Goal: Check status: Check status

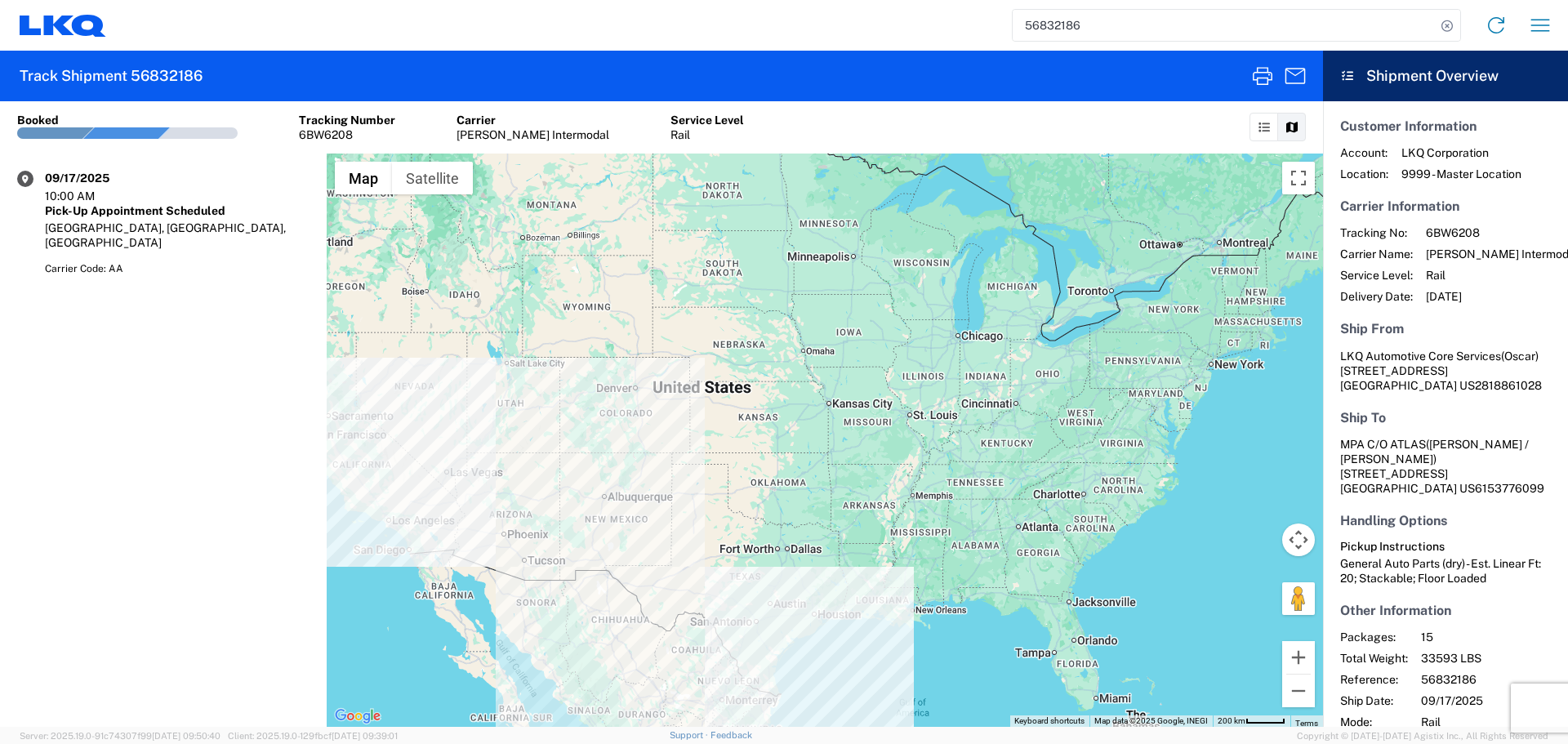
click at [1048, 29] on input "56832186" at bounding box center [1224, 24] width 423 height 31
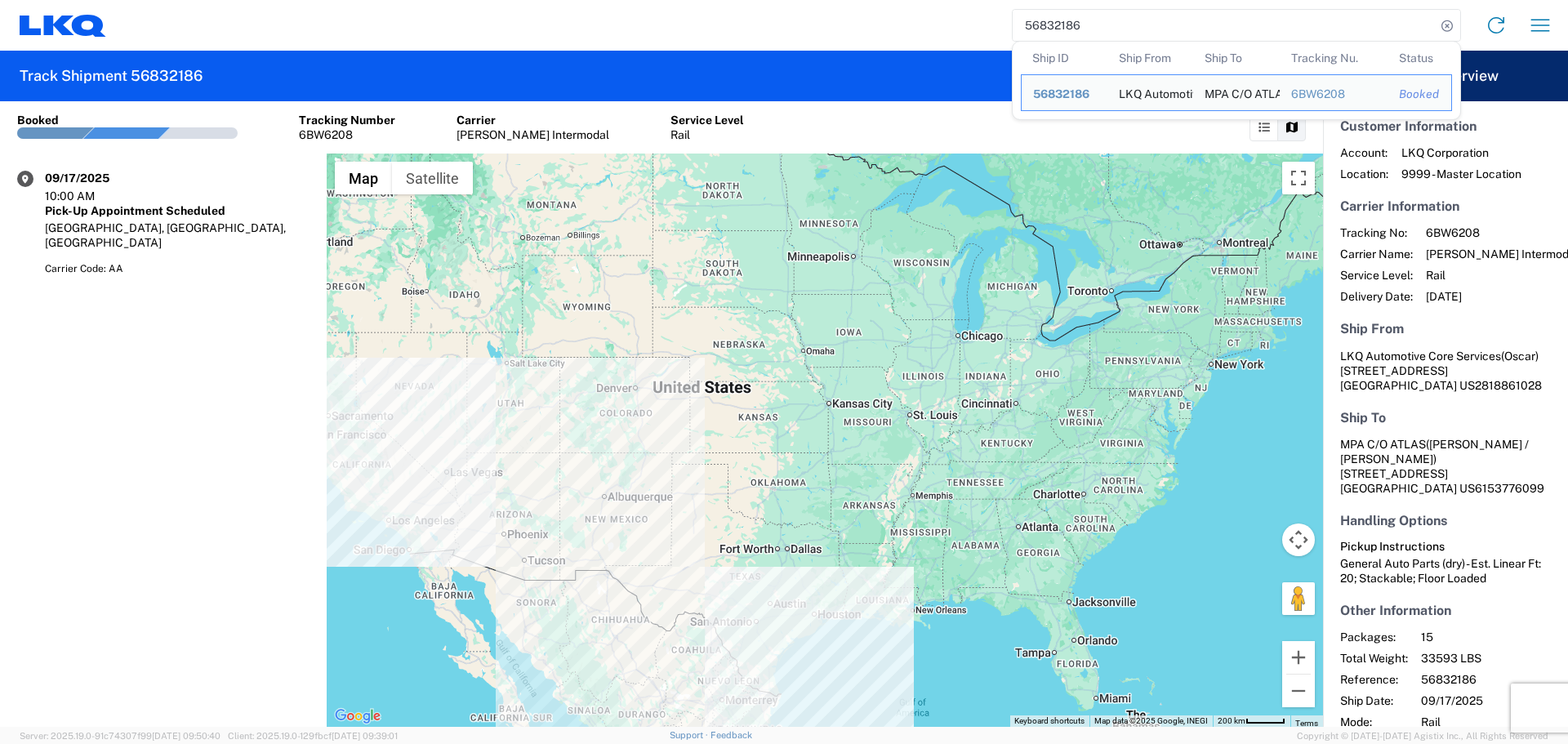
click at [1048, 29] on input "56832186" at bounding box center [1224, 24] width 423 height 31
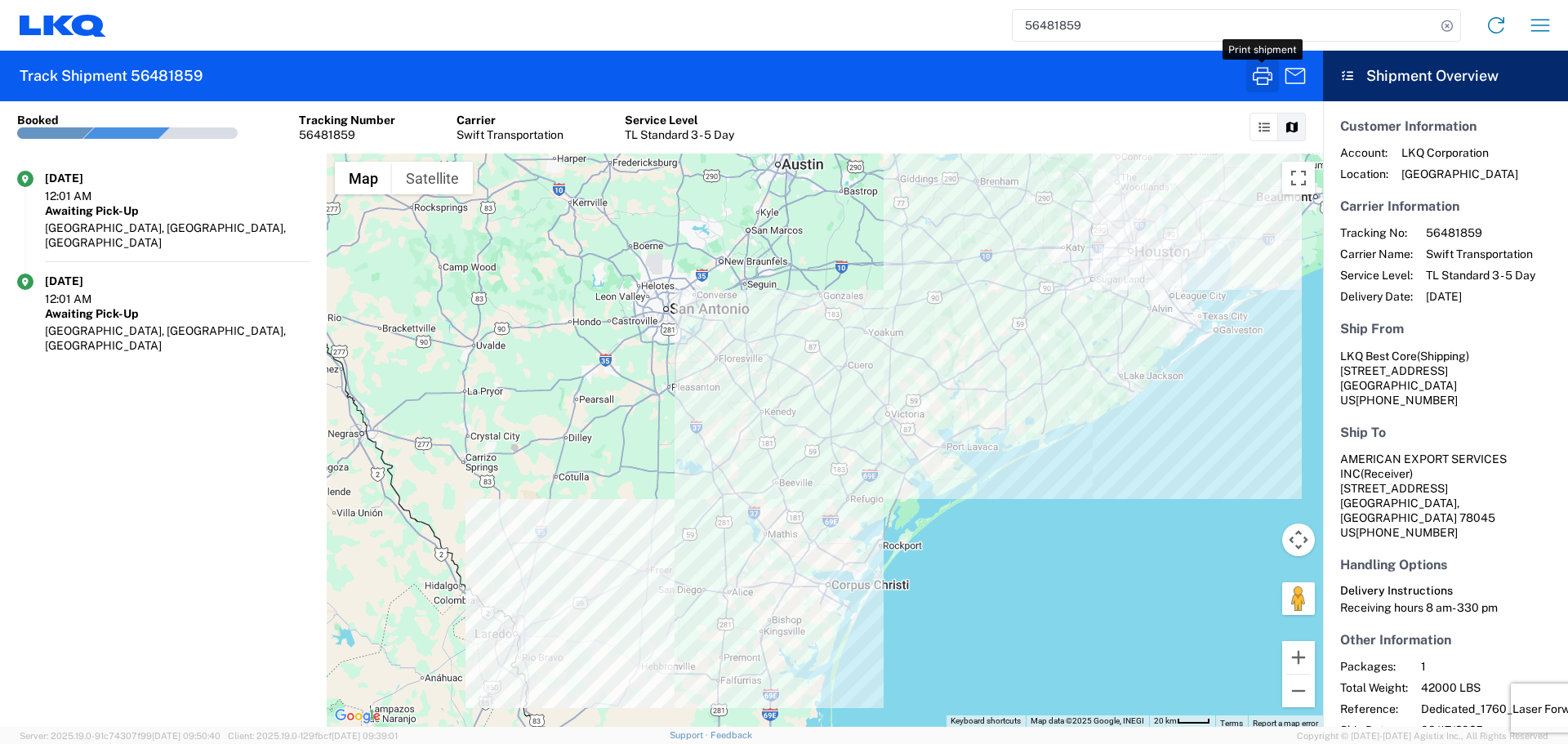
click at [1268, 74] on icon "button" at bounding box center [1263, 76] width 26 height 26
click at [1040, 35] on input "56481859" at bounding box center [1224, 24] width 423 height 31
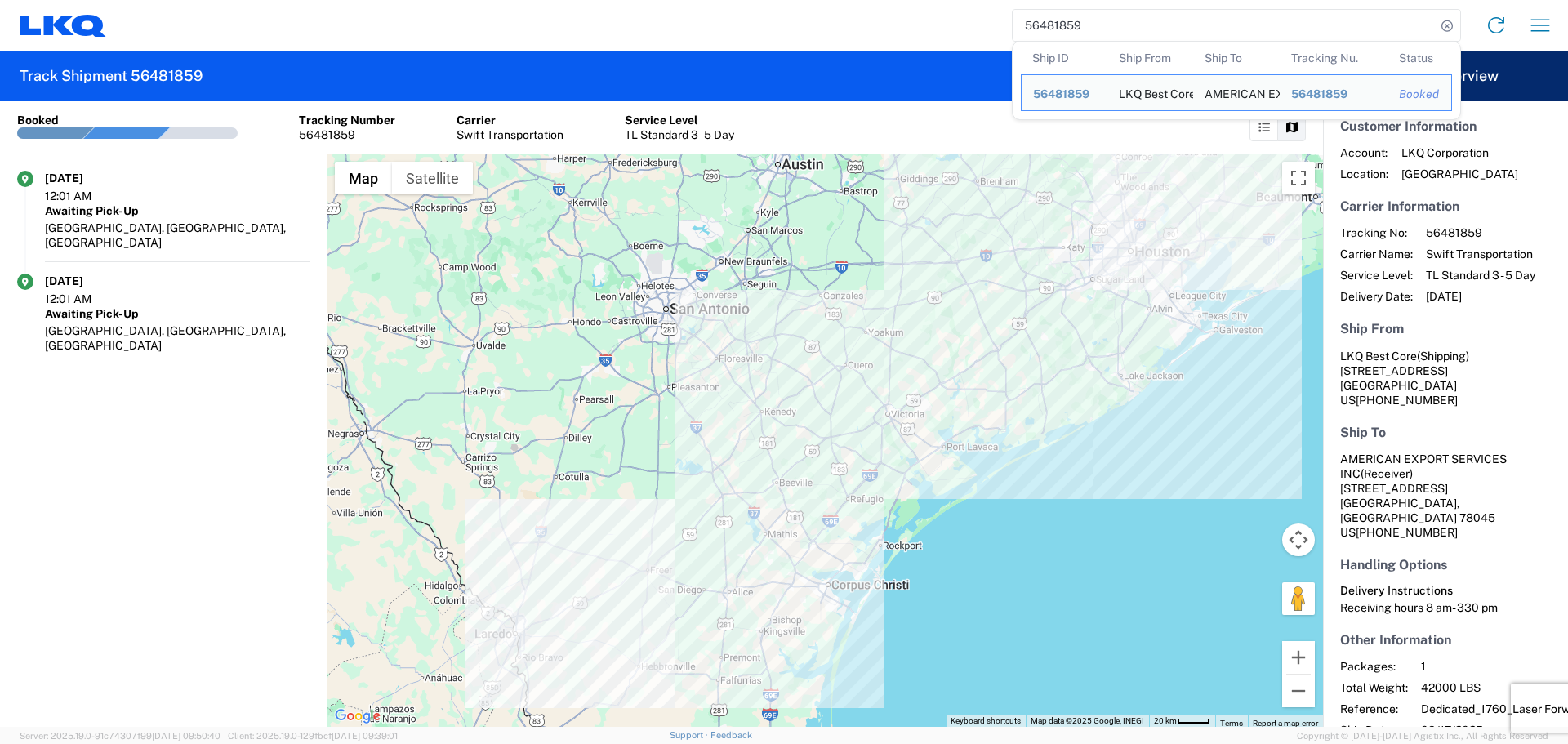
click at [1041, 34] on input "56481859" at bounding box center [1224, 24] width 423 height 31
type input "+"
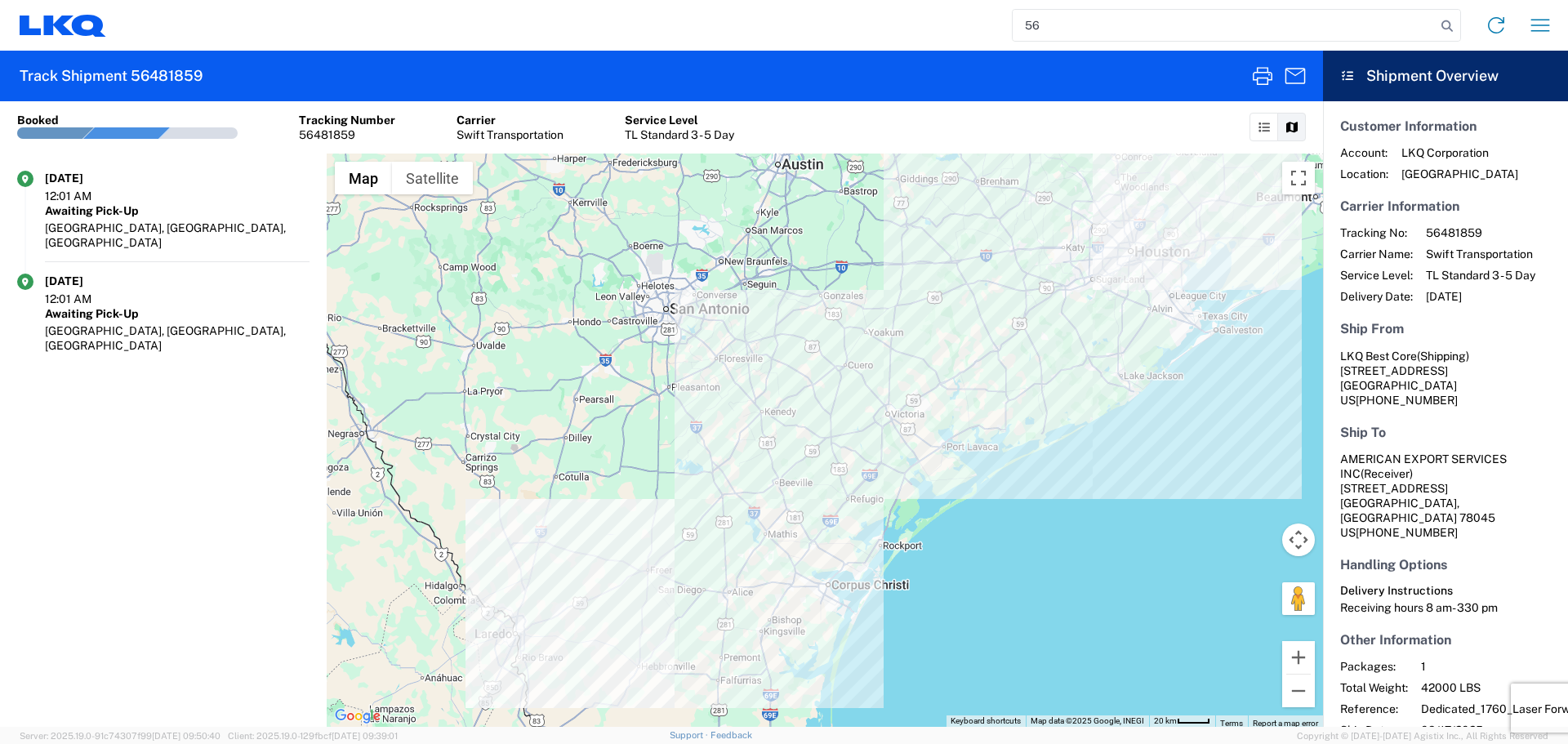
type input "5"
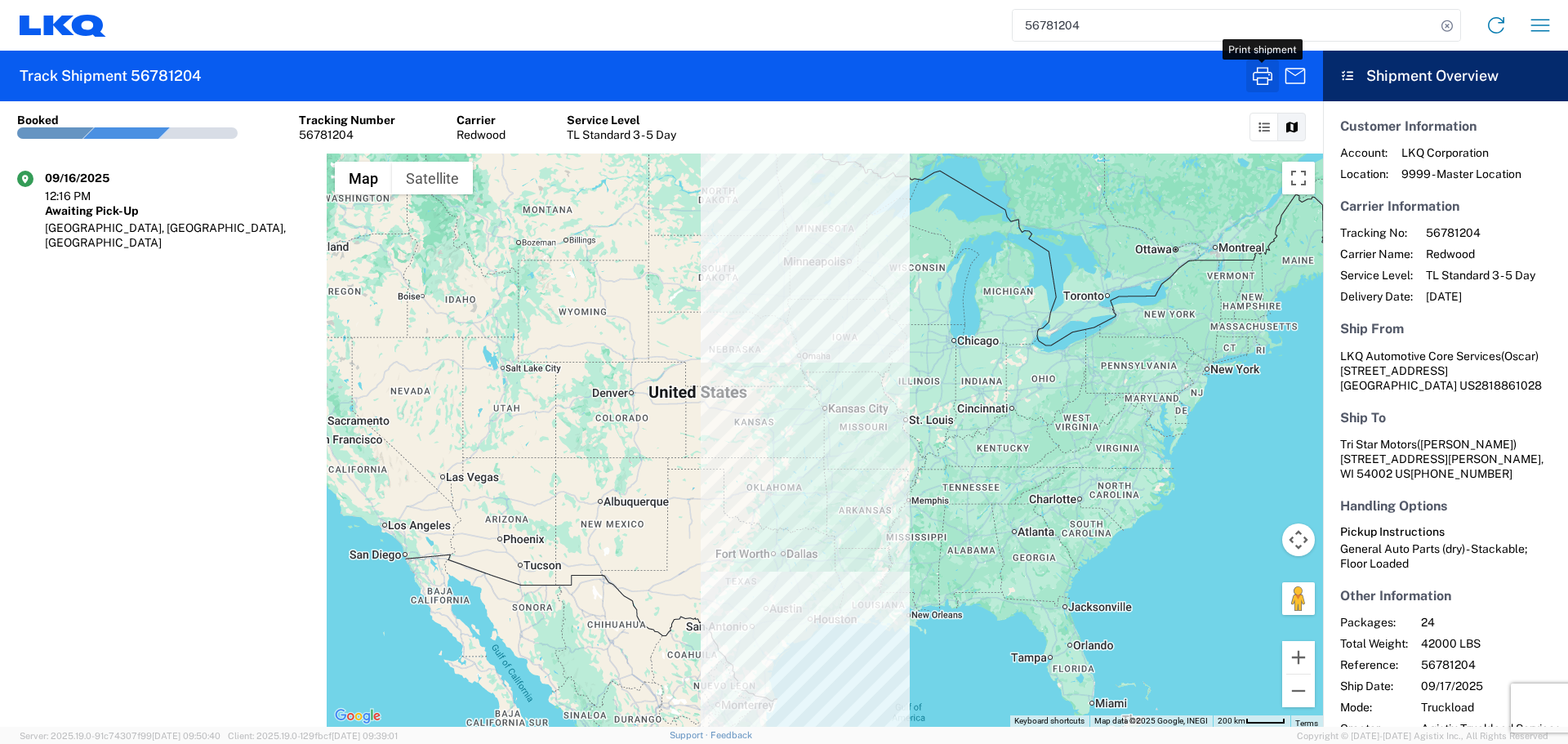
click at [1255, 80] on icon "button" at bounding box center [1262, 76] width 20 height 18
click at [1038, 31] on input "56781204" at bounding box center [1224, 24] width 423 height 31
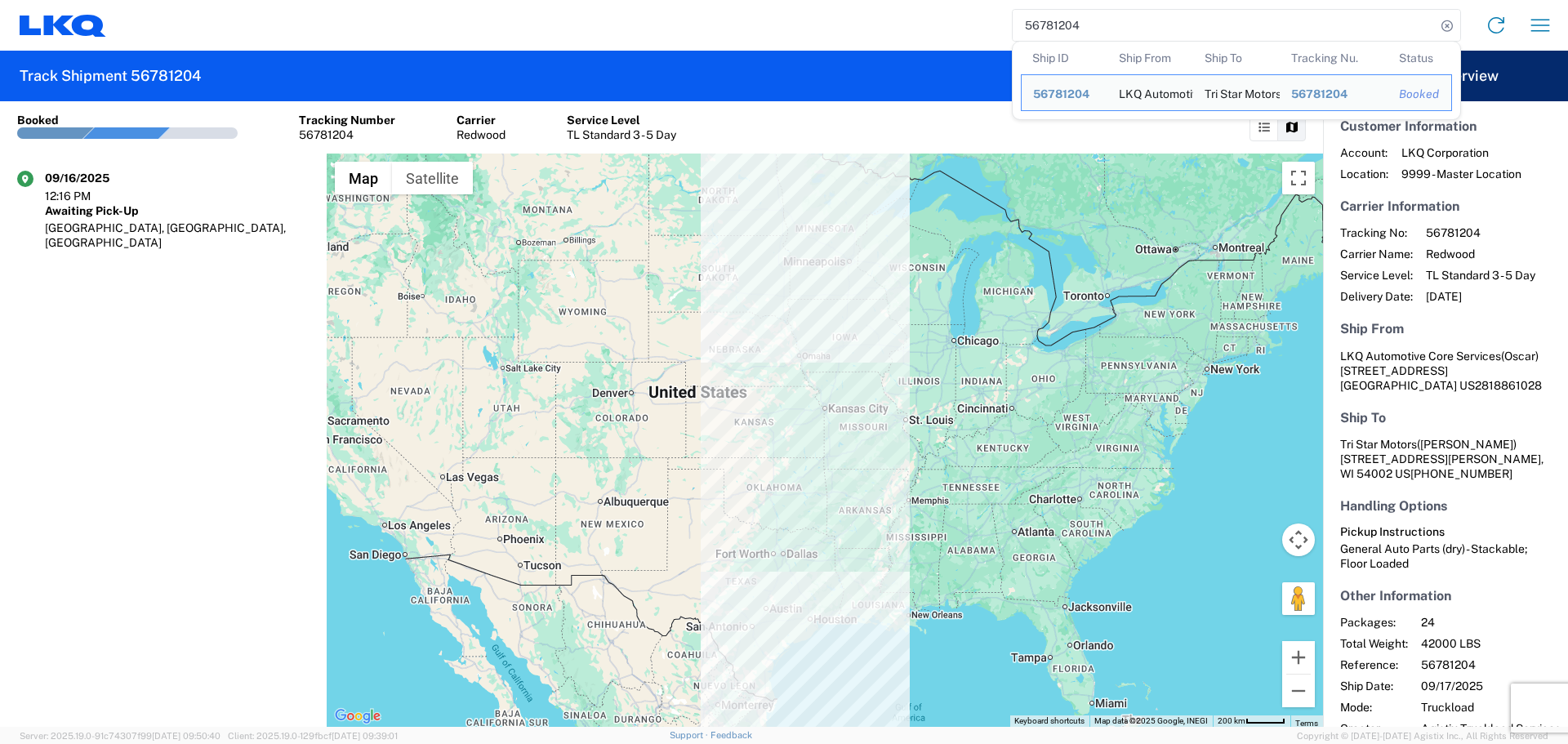
click at [1038, 31] on input "56781204" at bounding box center [1224, 24] width 423 height 31
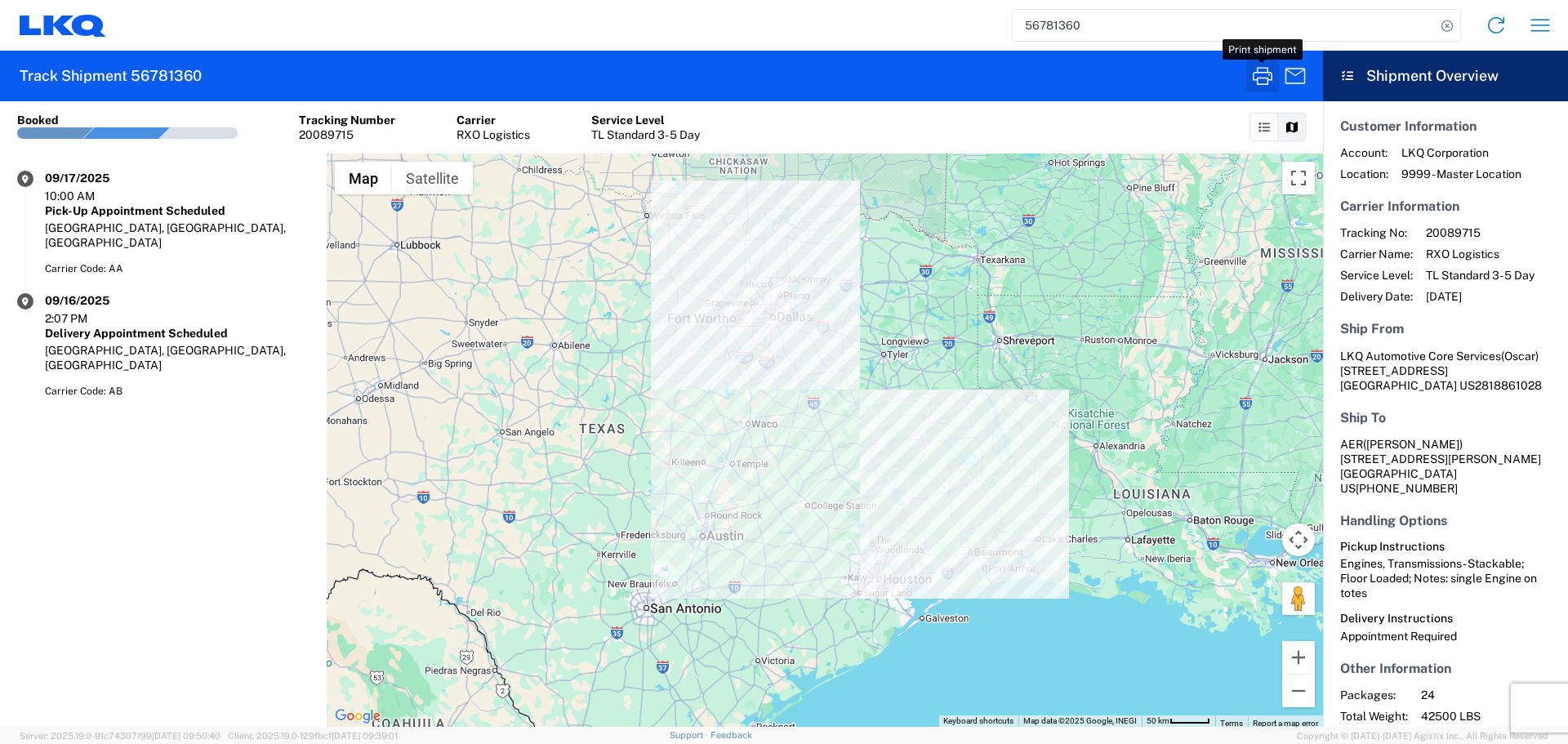
click at [1252, 74] on icon "button" at bounding box center [1263, 76] width 26 height 26
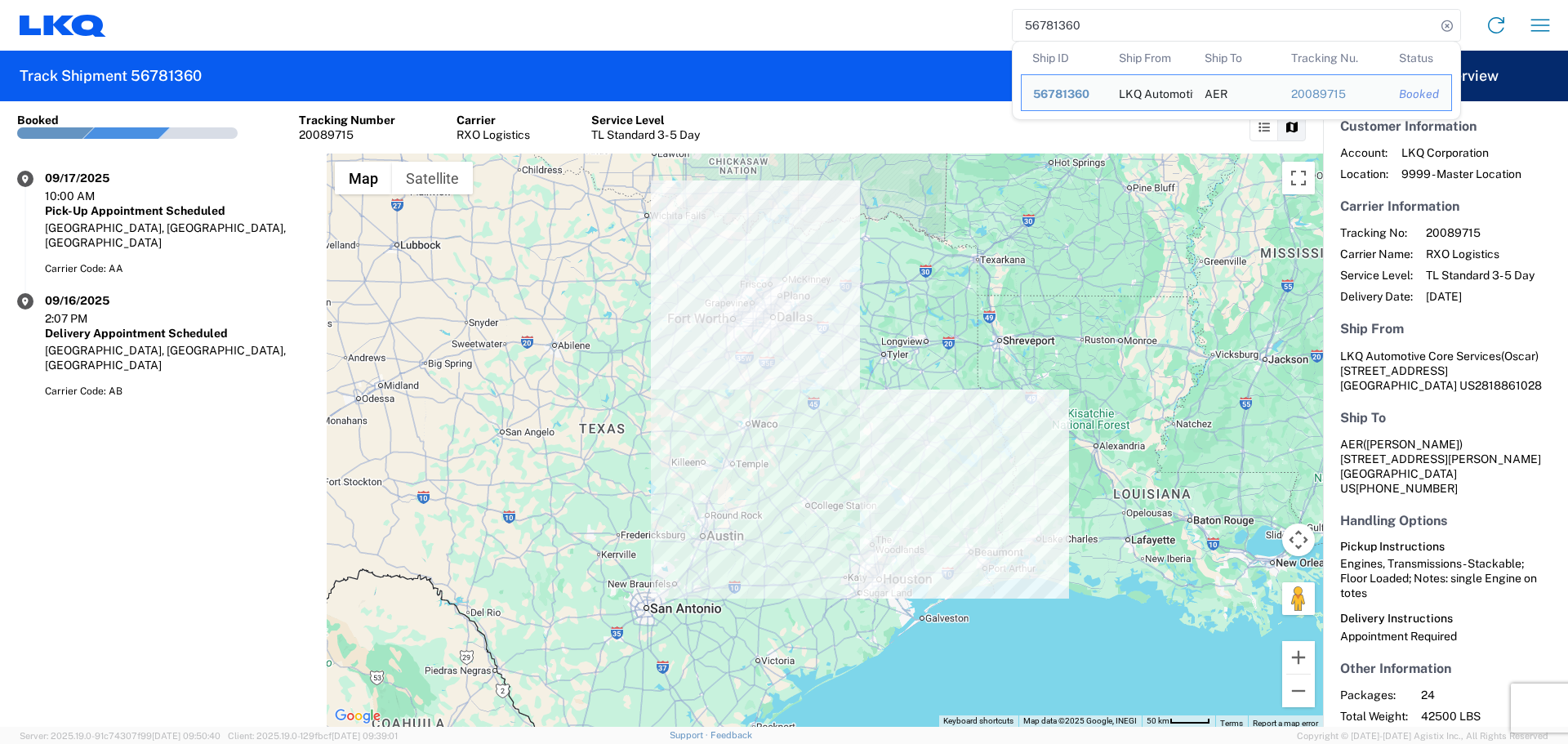
click at [1048, 29] on input "56781360" at bounding box center [1224, 24] width 423 height 31
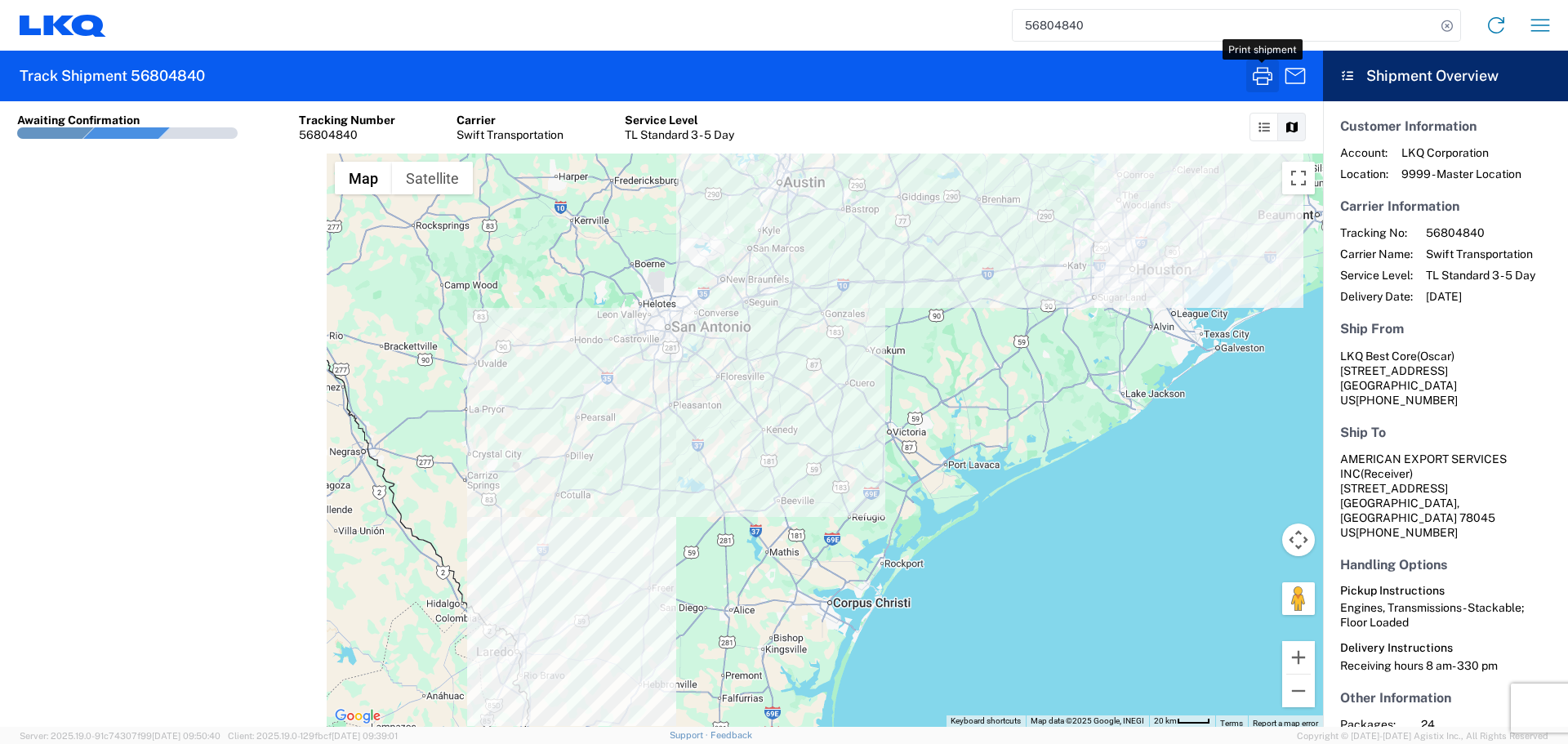
click at [1253, 74] on icon "button" at bounding box center [1263, 76] width 26 height 26
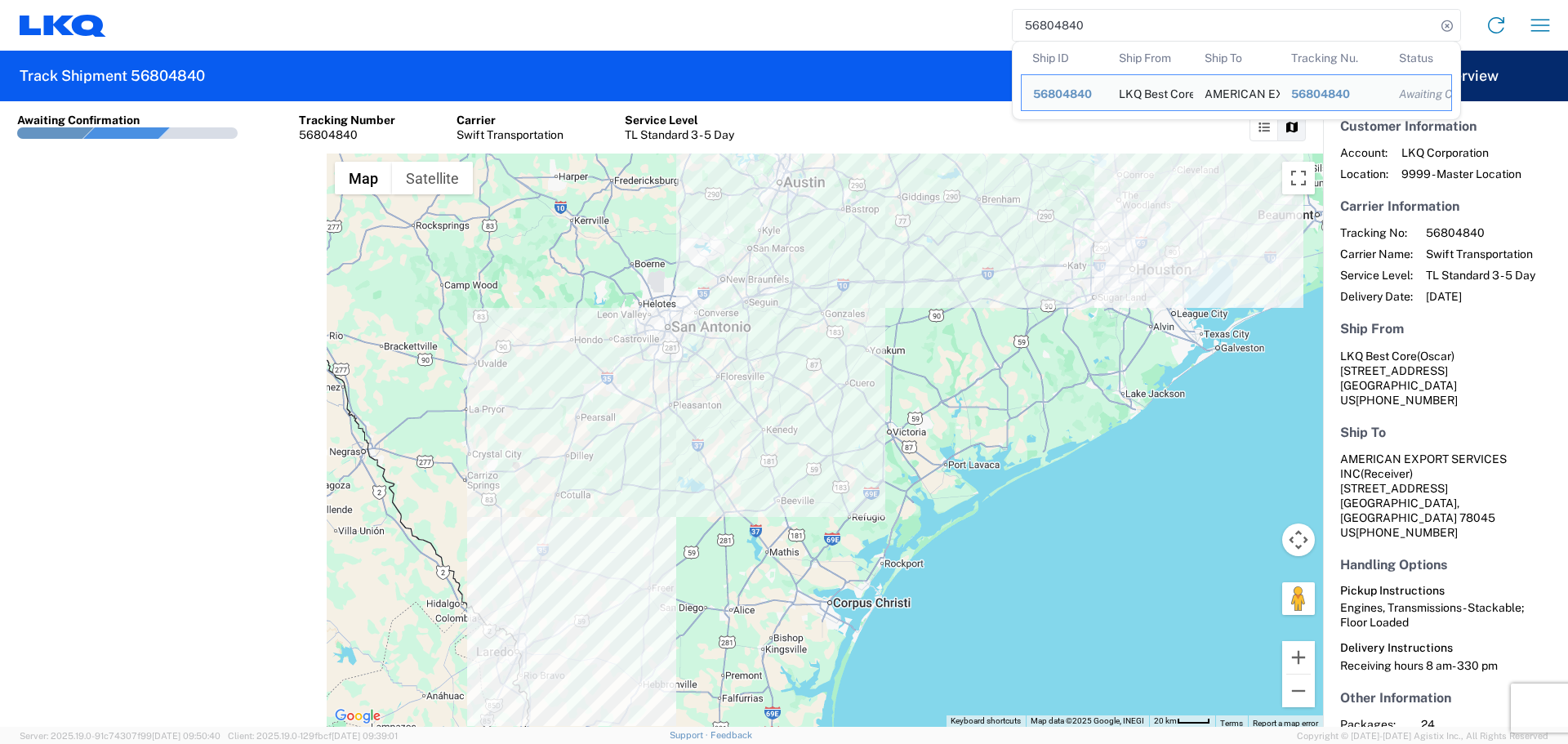
click at [1056, 36] on input "56804840" at bounding box center [1224, 24] width 423 height 31
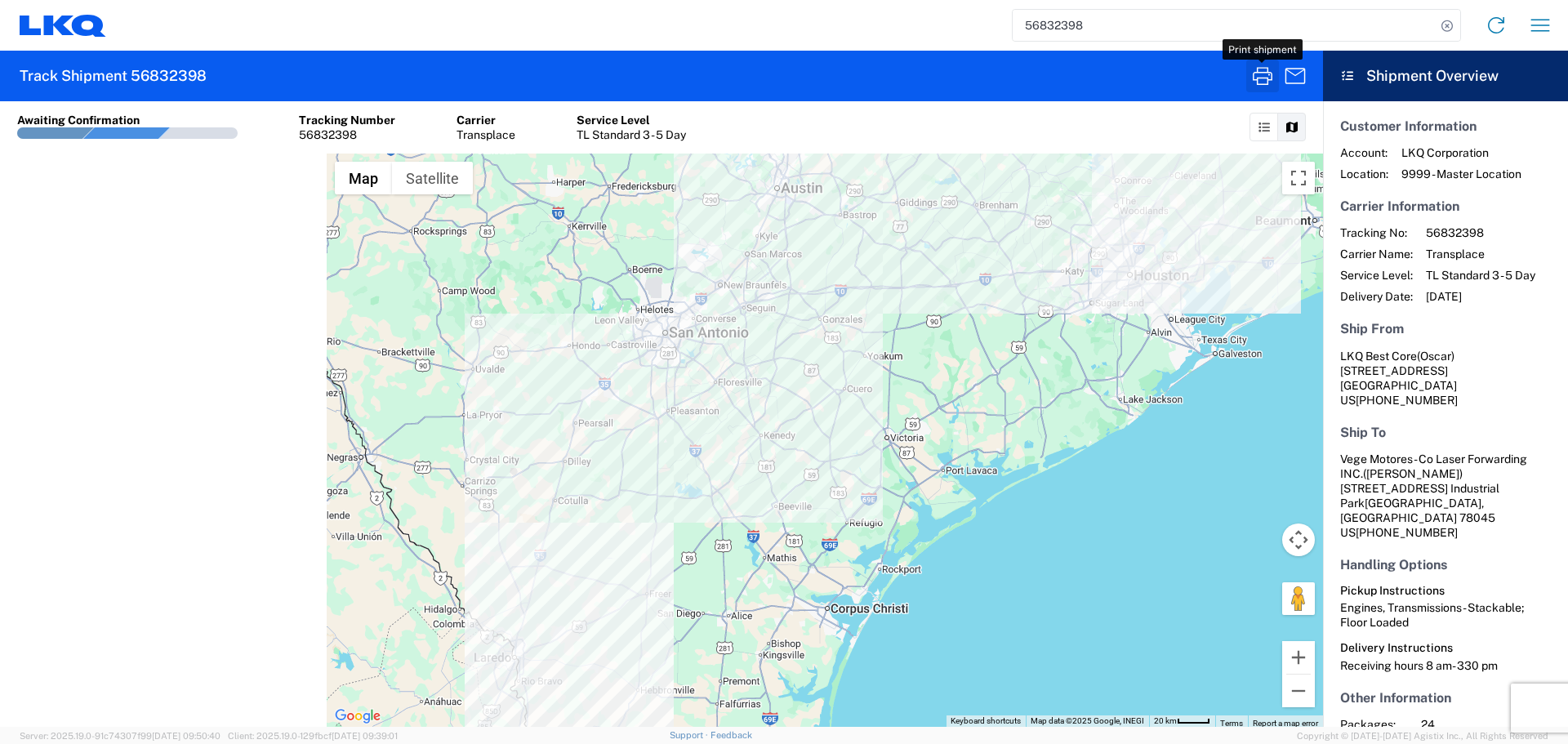
click at [1263, 79] on icon "button" at bounding box center [1262, 76] width 20 height 18
click at [1046, 26] on input "56832398" at bounding box center [1224, 24] width 423 height 31
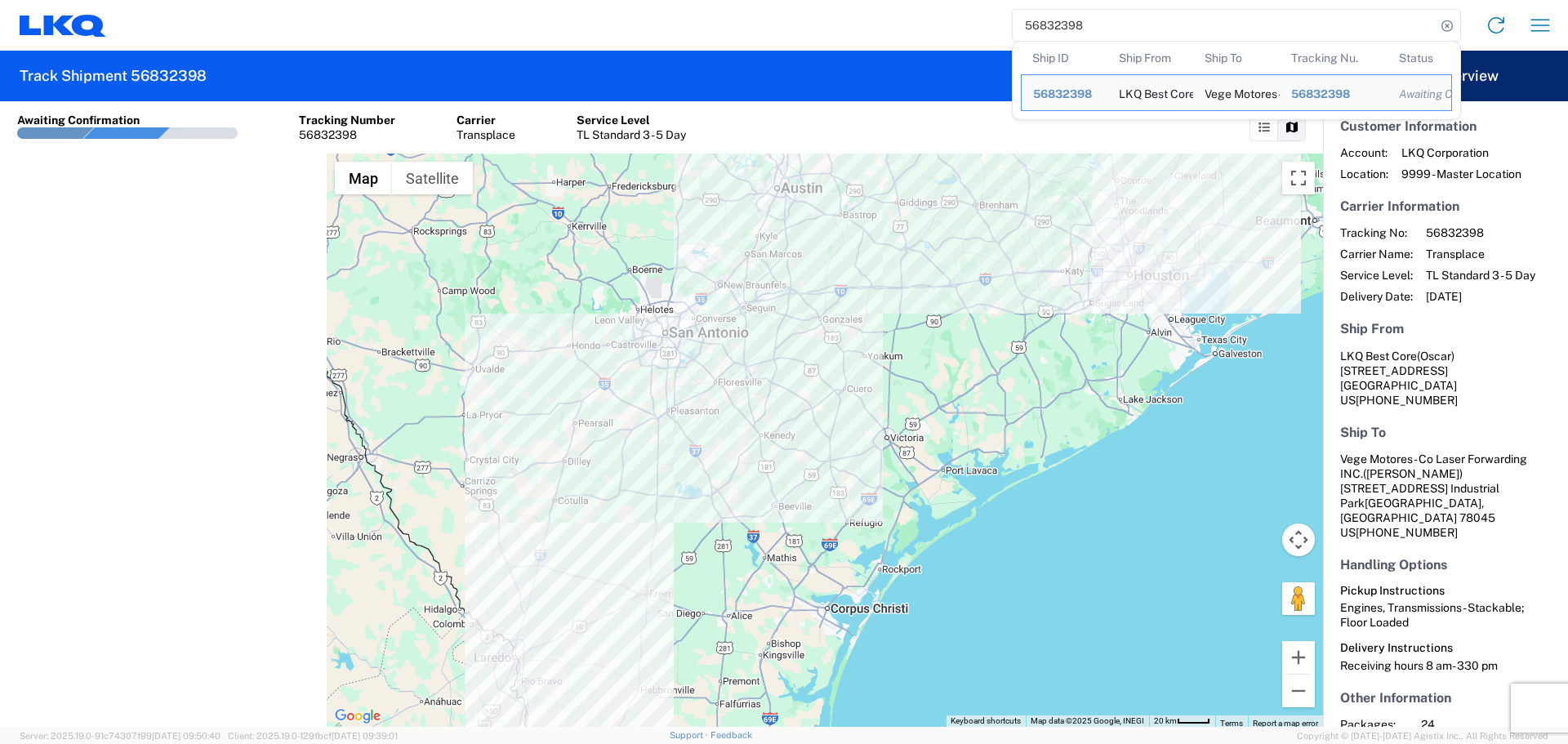
click at [1046, 26] on input "56832398" at bounding box center [1224, 24] width 423 height 31
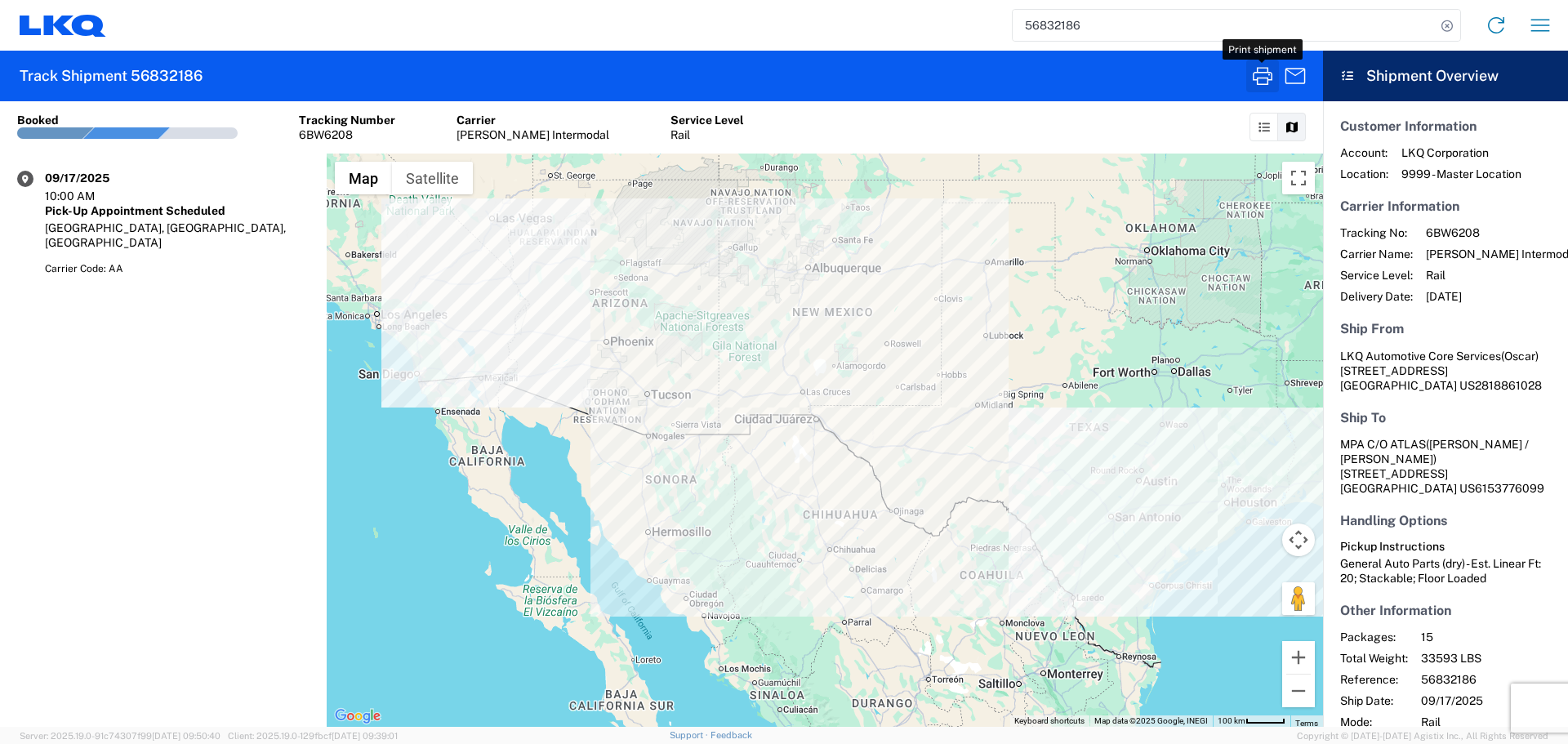
click at [1270, 68] on icon "button" at bounding box center [1263, 76] width 26 height 26
click at [1055, 22] on input "56832186" at bounding box center [1224, 24] width 423 height 31
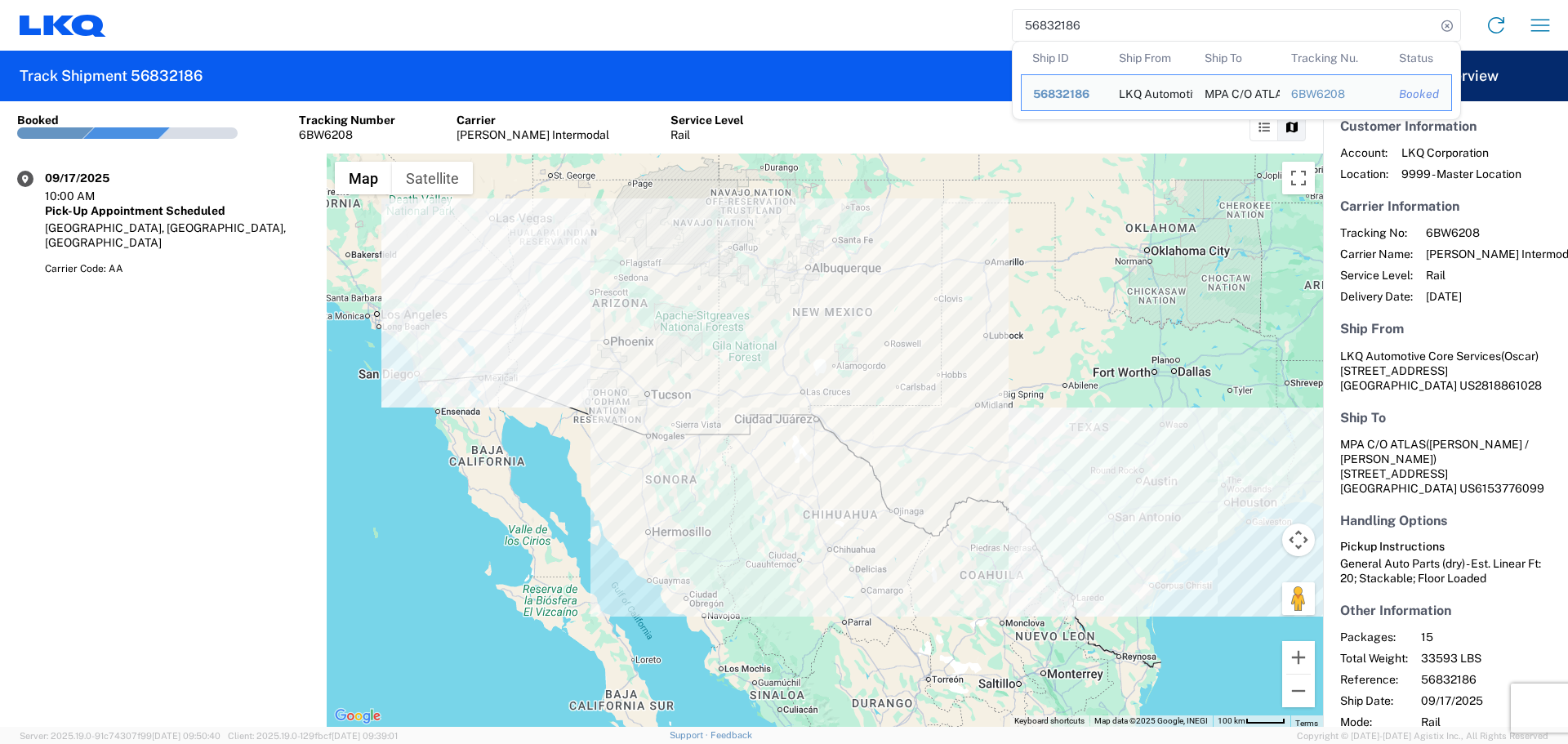
click at [1055, 22] on input "56832186" at bounding box center [1224, 24] width 423 height 31
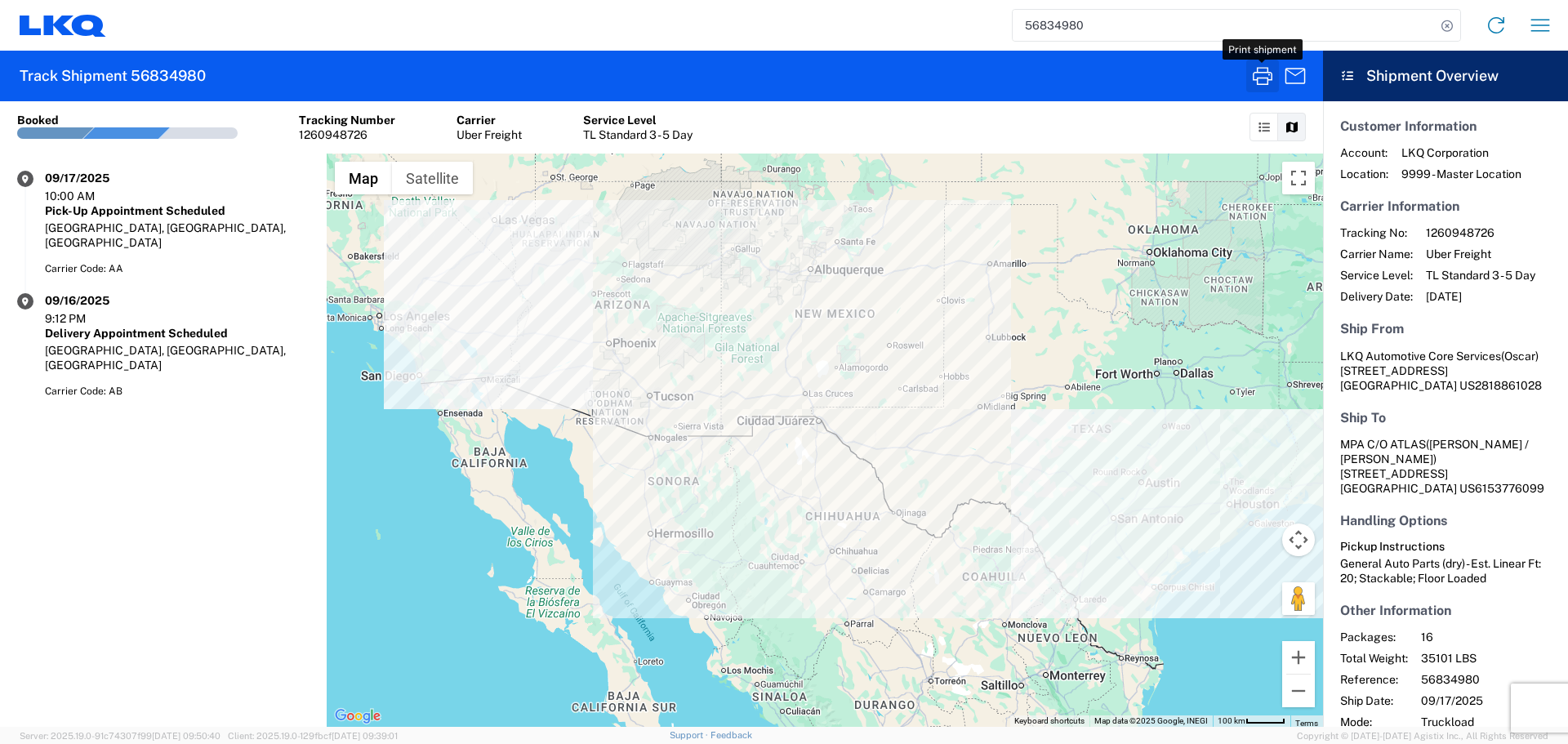
click at [1246, 76] on button "button" at bounding box center [1262, 76] width 33 height 33
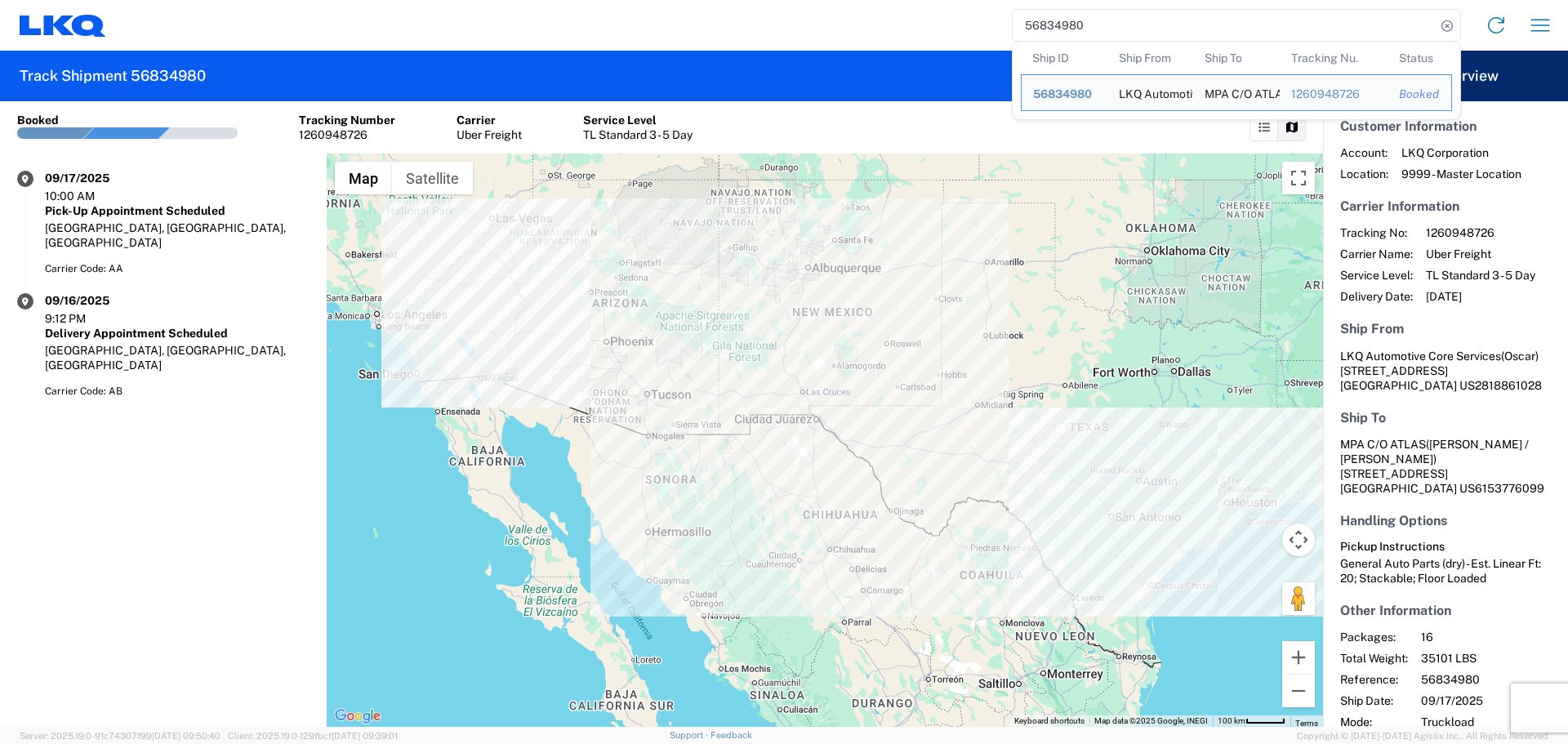
click at [1024, 34] on input "56834980" at bounding box center [1224, 24] width 423 height 31
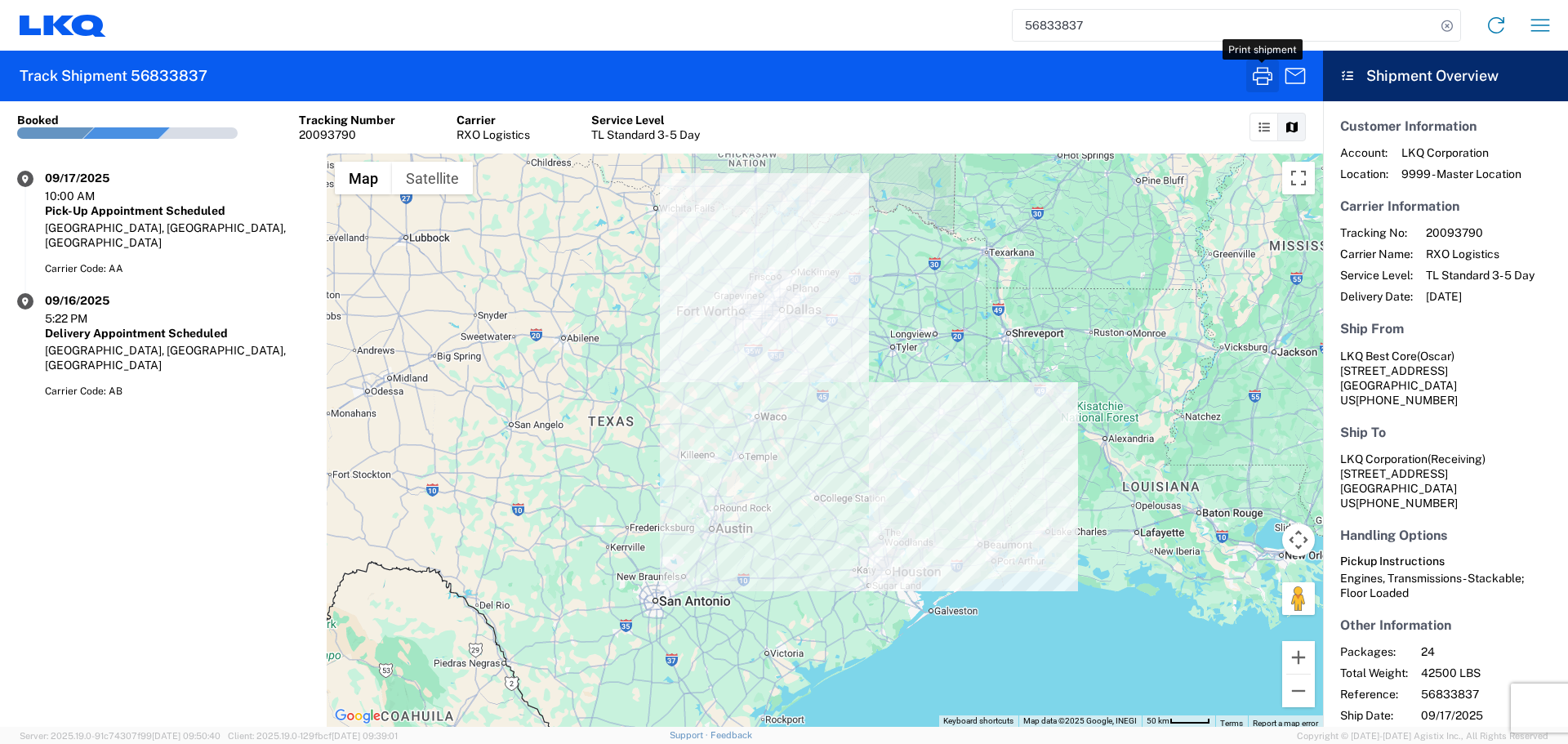
click at [1265, 70] on icon "button" at bounding box center [1263, 76] width 26 height 26
click at [1020, 31] on input "56833837" at bounding box center [1224, 24] width 423 height 31
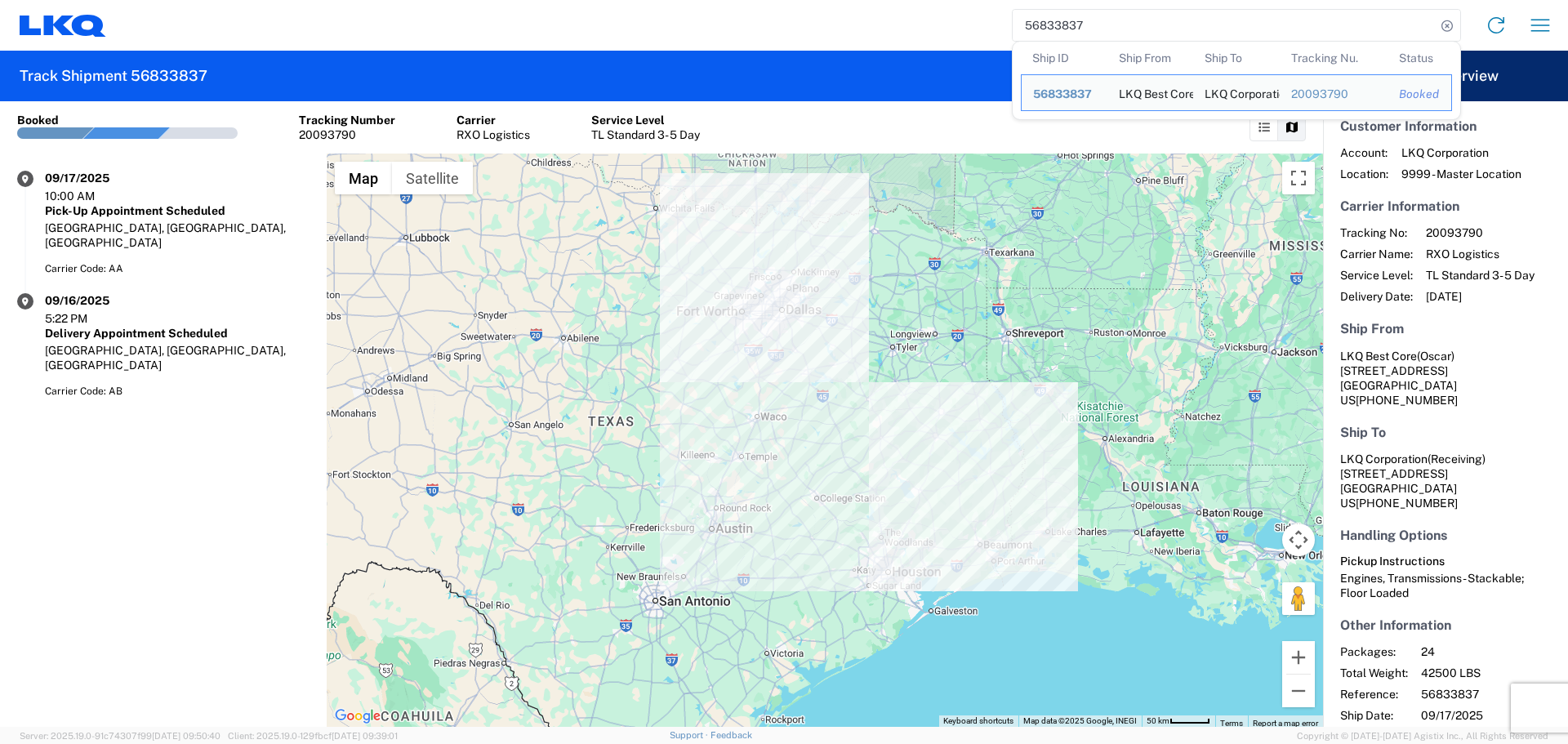
click at [1020, 31] on input "56833837" at bounding box center [1224, 24] width 423 height 31
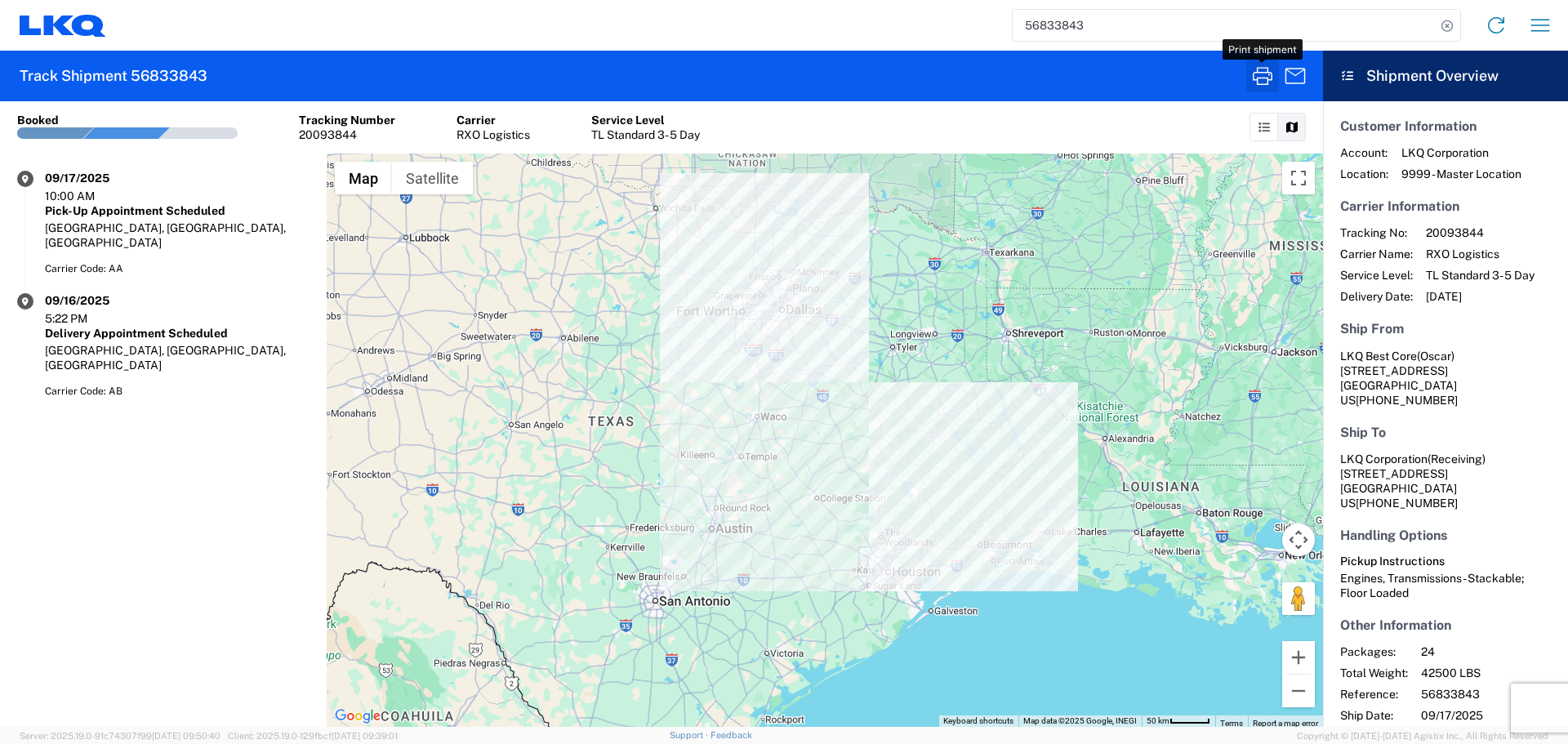
click at [1262, 69] on icon "button" at bounding box center [1263, 76] width 26 height 26
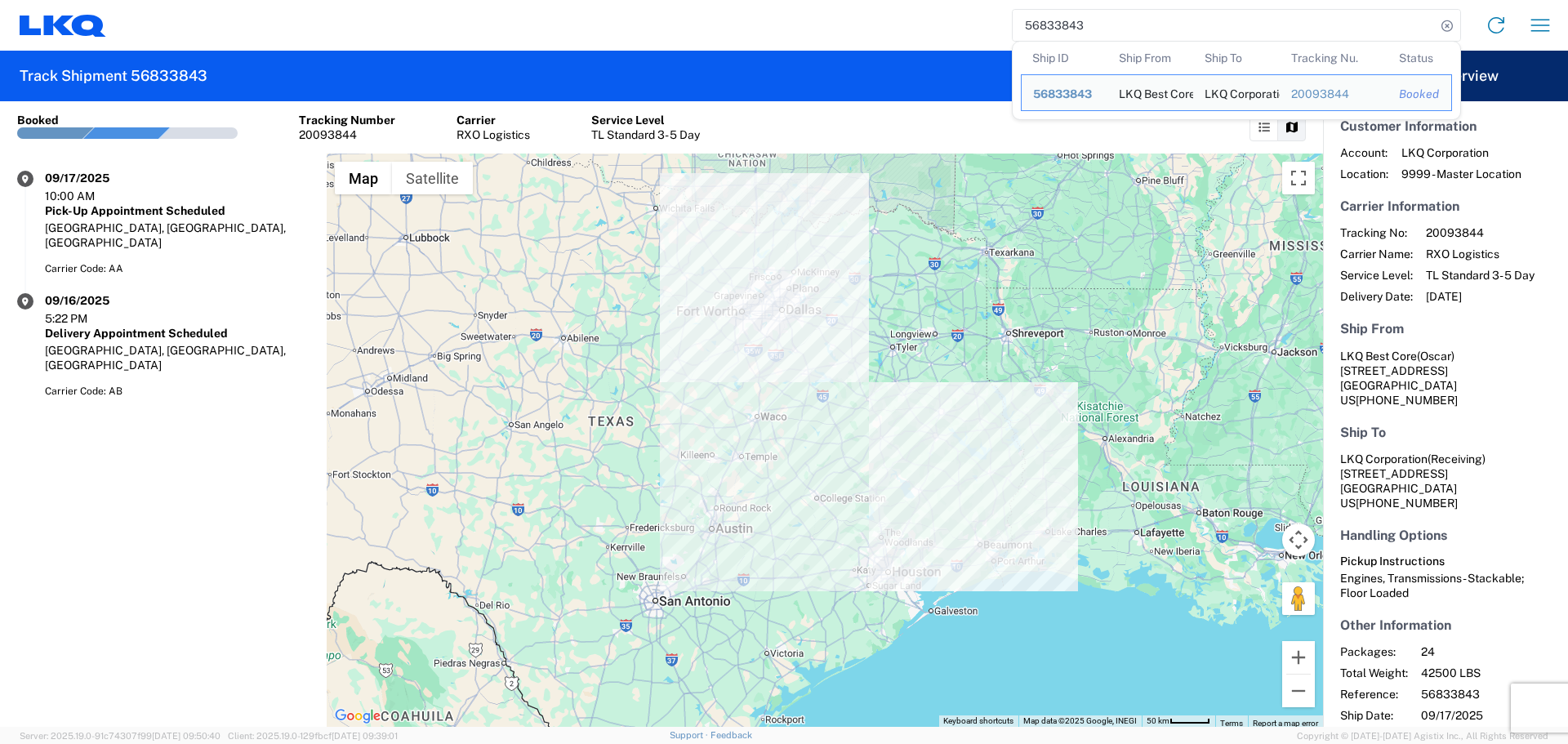
click at [1056, 28] on input "56833843" at bounding box center [1224, 24] width 423 height 31
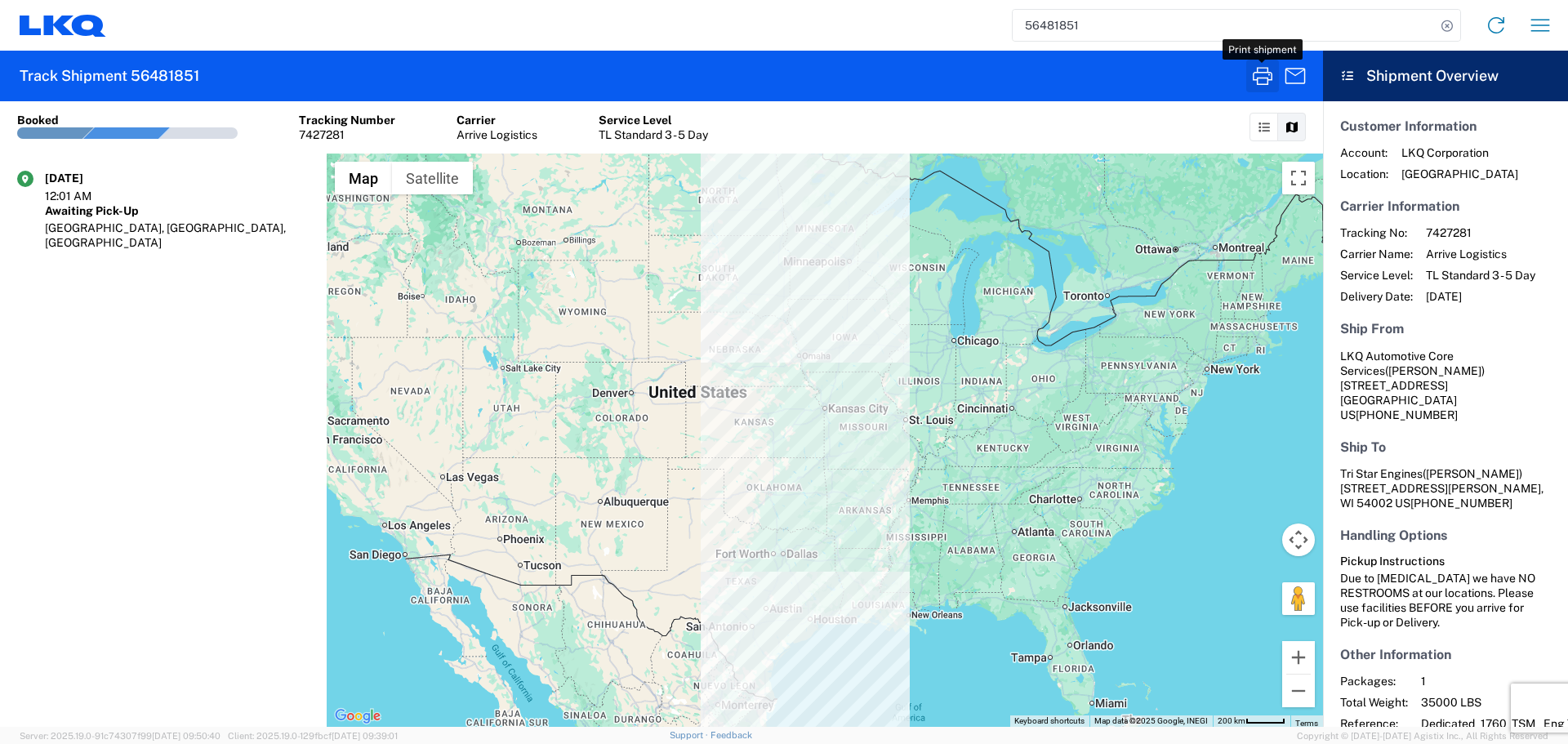
click at [1266, 80] on icon "button" at bounding box center [1263, 76] width 26 height 26
click at [1045, 22] on input "56481851" at bounding box center [1224, 24] width 423 height 31
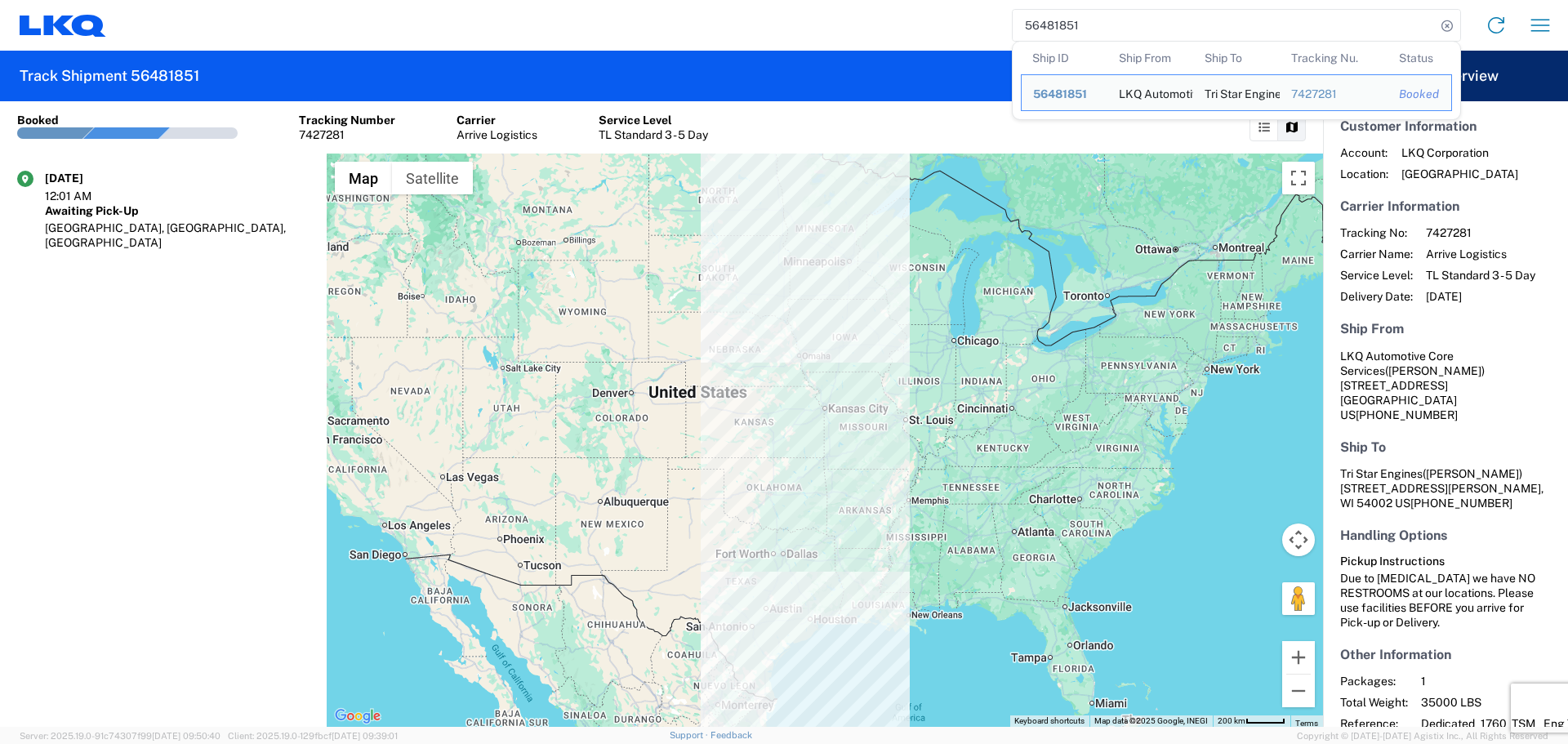
click at [1045, 22] on input "56481851" at bounding box center [1224, 24] width 423 height 31
click at [1041, 25] on input "56481851" at bounding box center [1224, 24] width 423 height 31
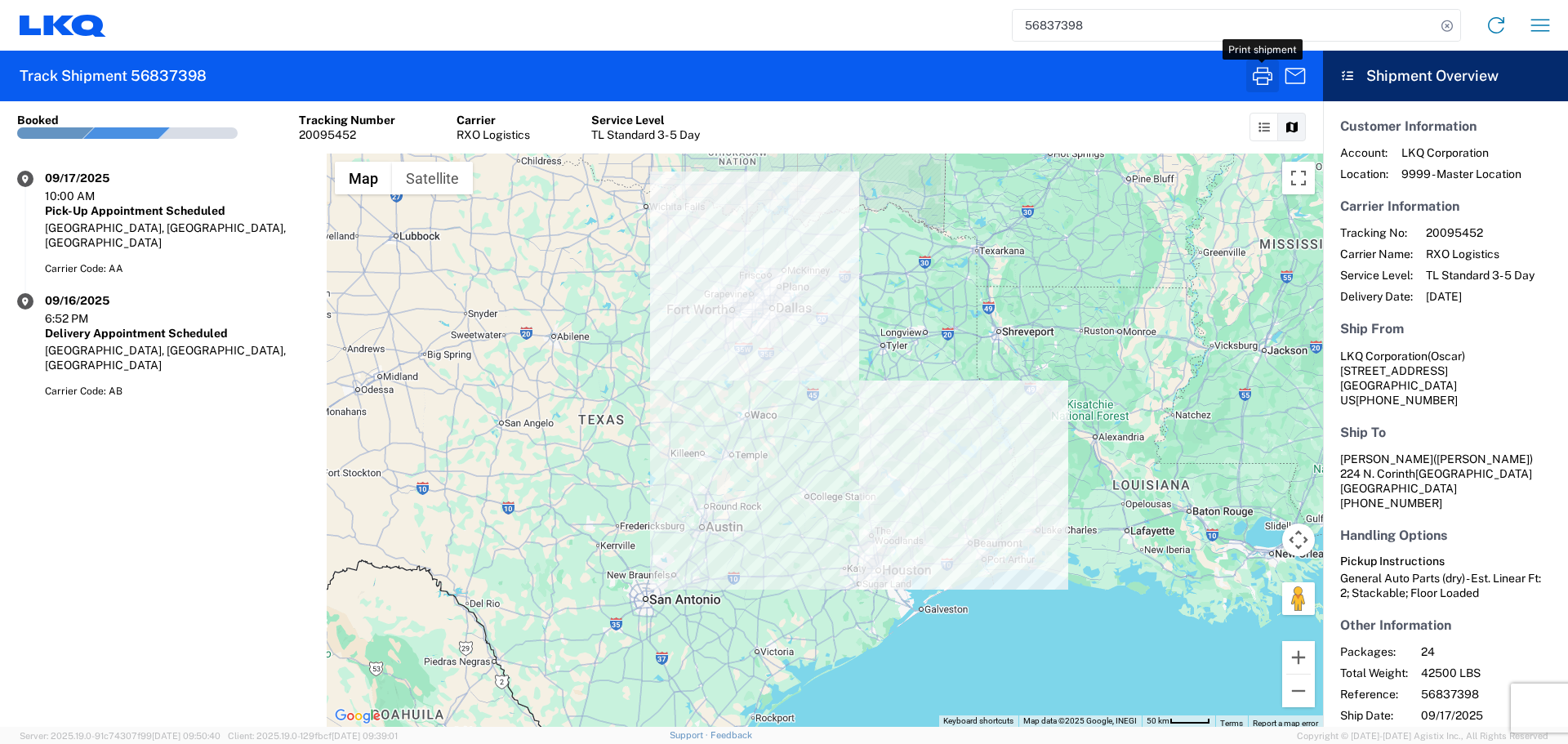
click at [1251, 66] on icon "button" at bounding box center [1263, 76] width 26 height 26
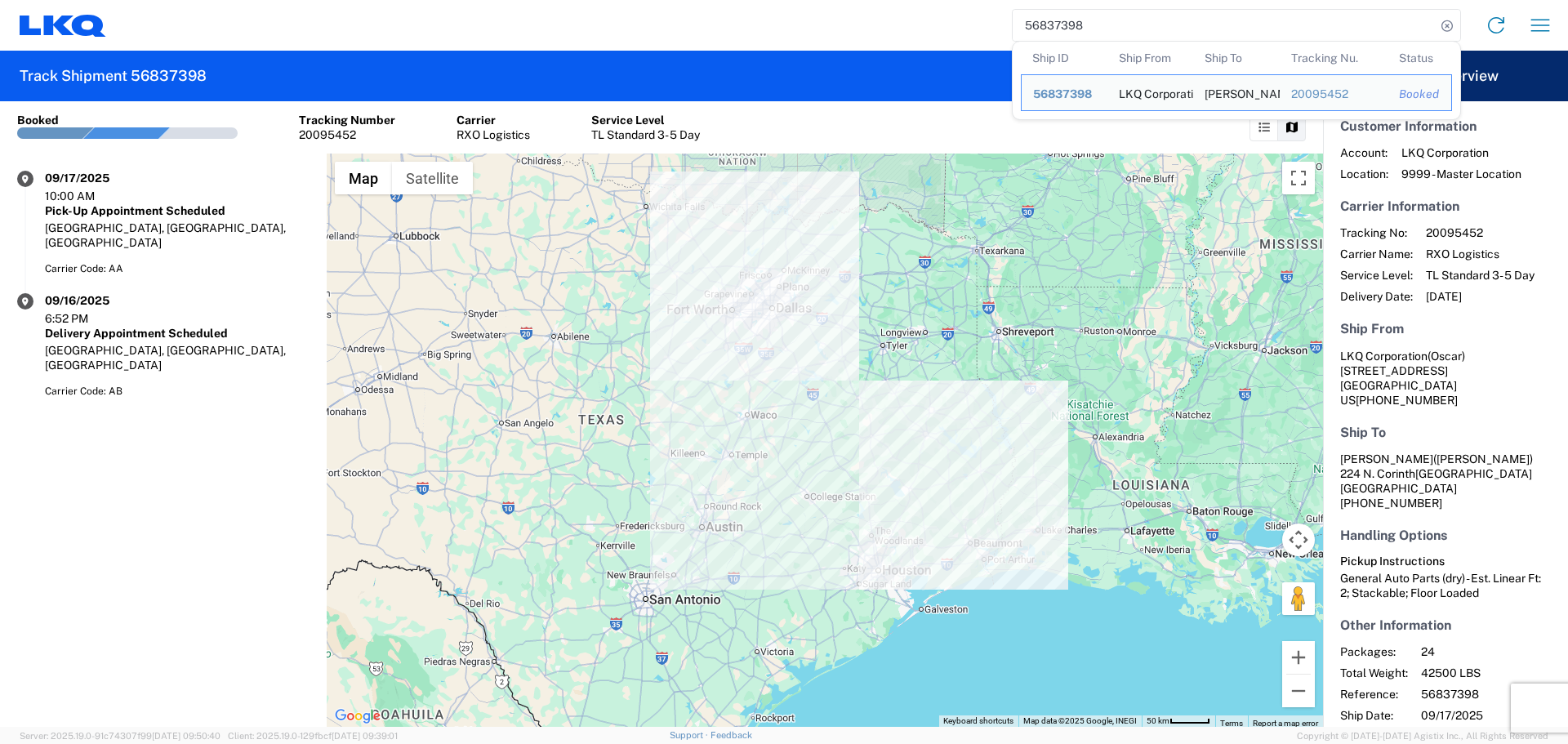
click at [1056, 28] on input "56837398" at bounding box center [1224, 24] width 423 height 31
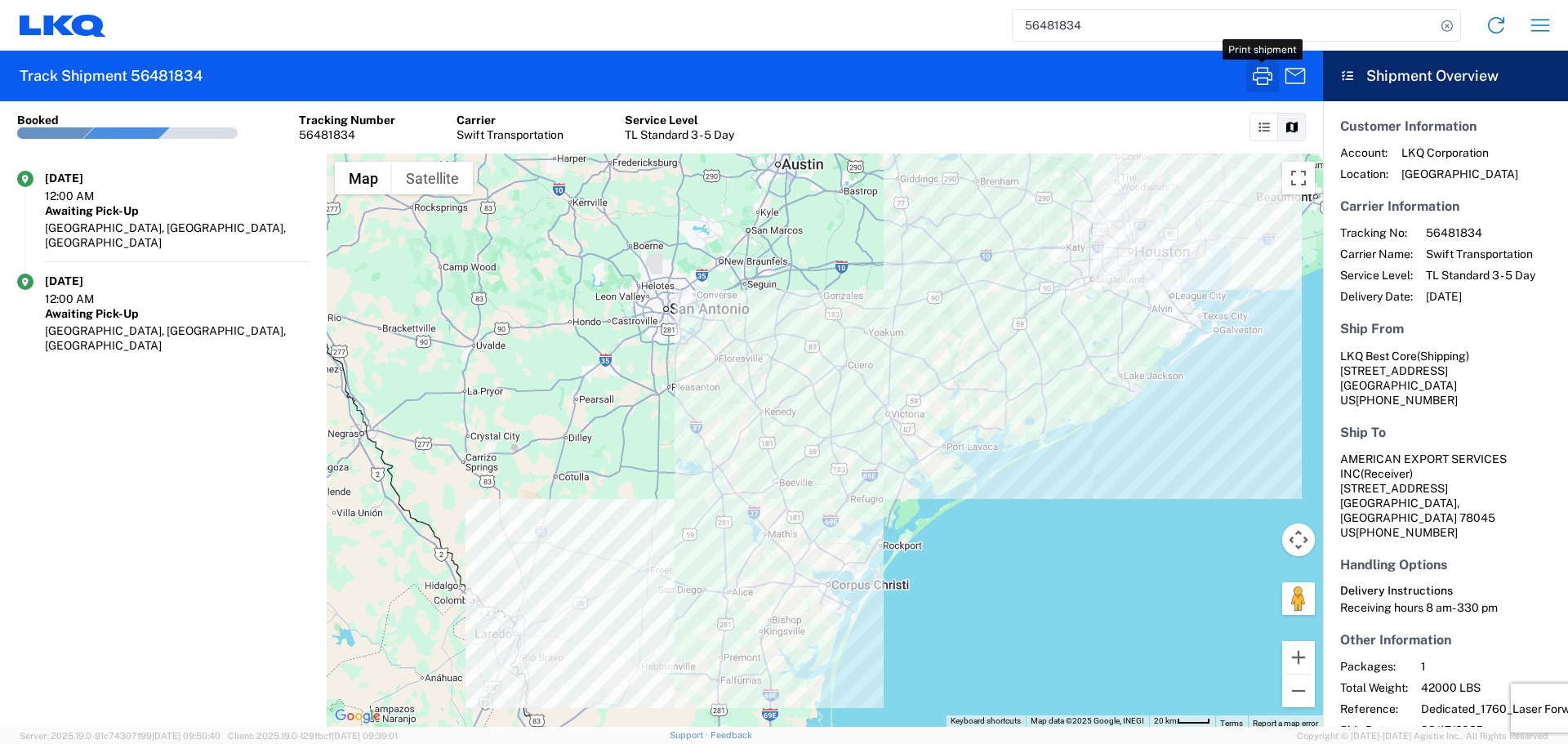
click at [1268, 81] on icon "button" at bounding box center [1262, 76] width 20 height 18
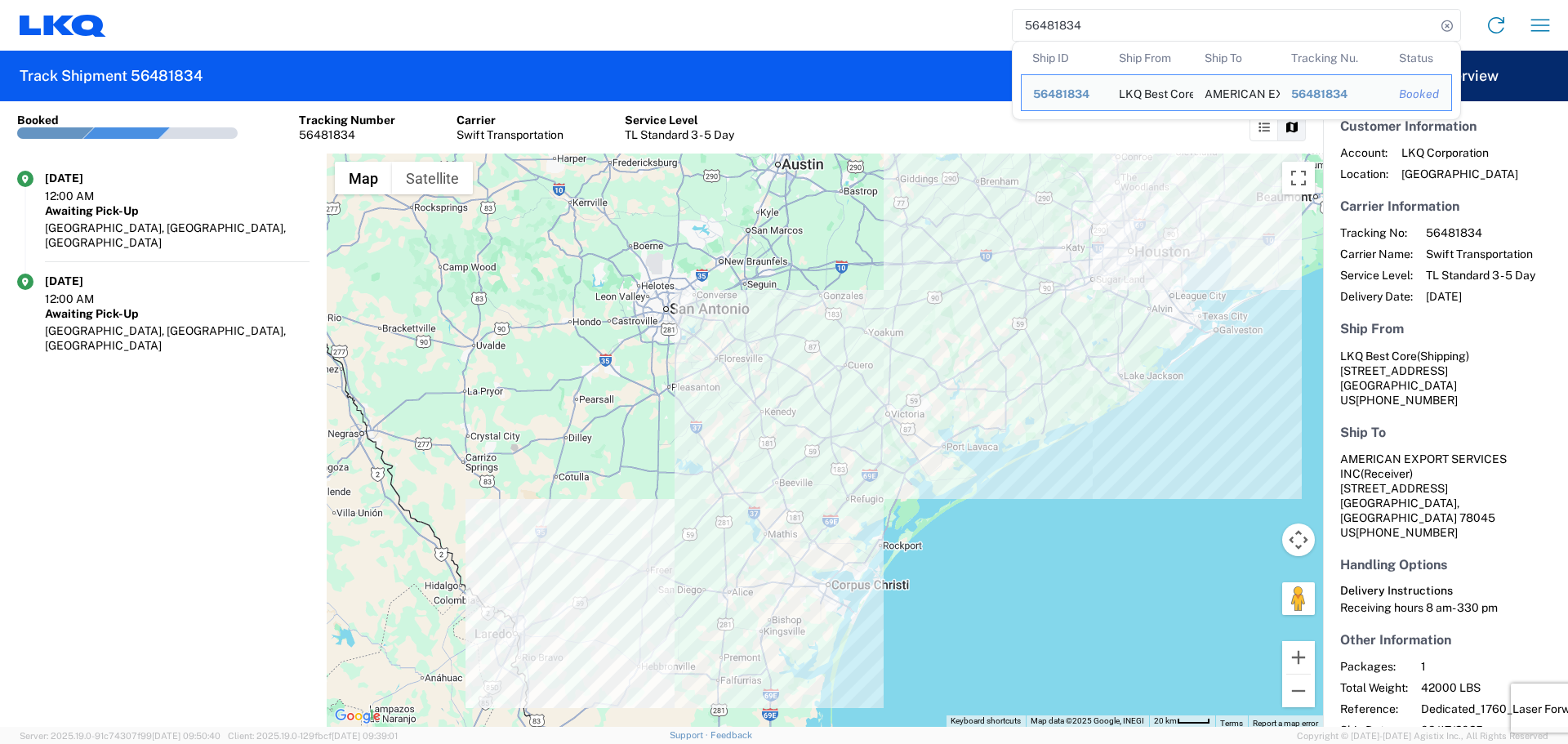
click at [1033, 23] on input "56481834" at bounding box center [1224, 24] width 423 height 31
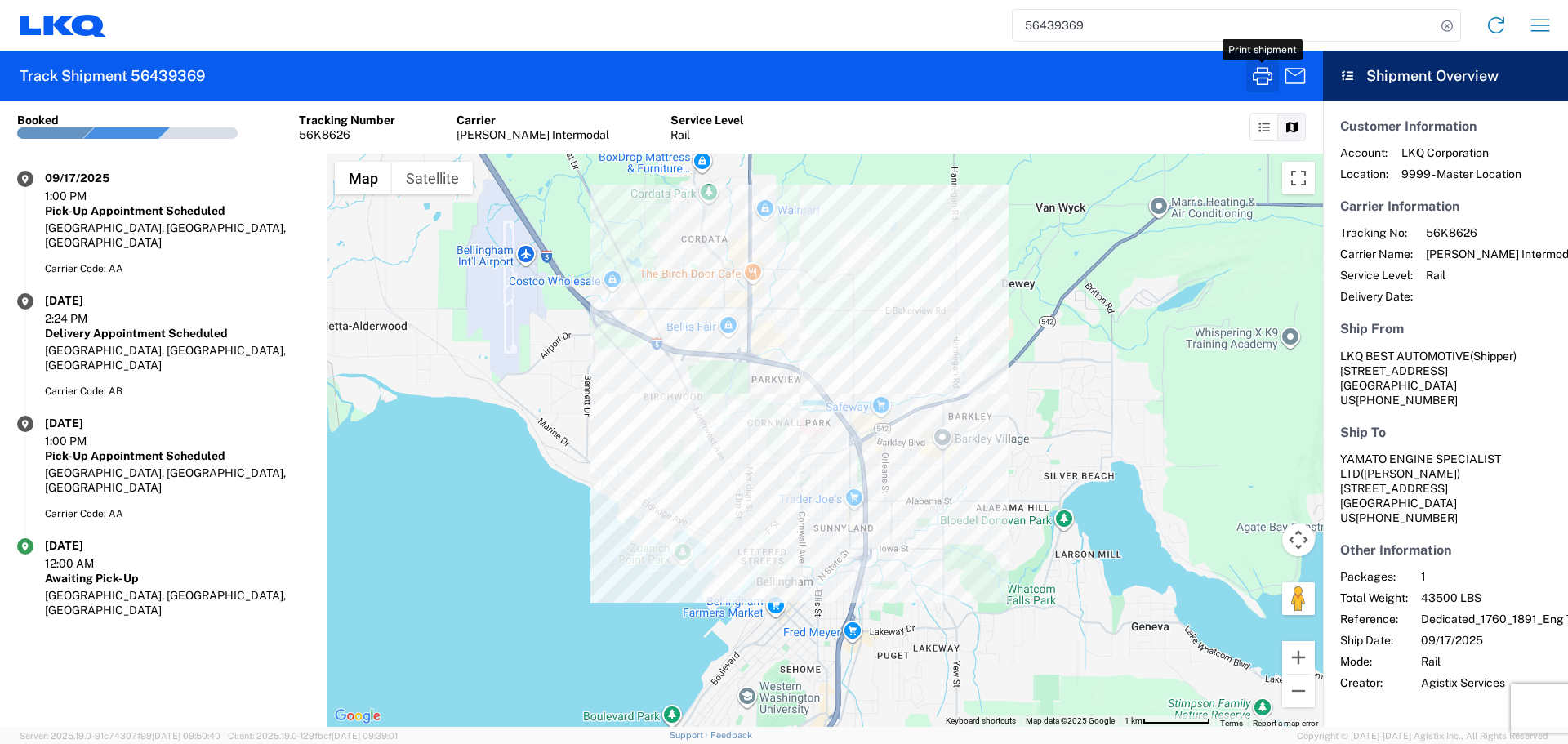
click at [1255, 74] on icon "button" at bounding box center [1263, 76] width 26 height 26
click at [1060, 29] on input "56439369" at bounding box center [1224, 24] width 423 height 31
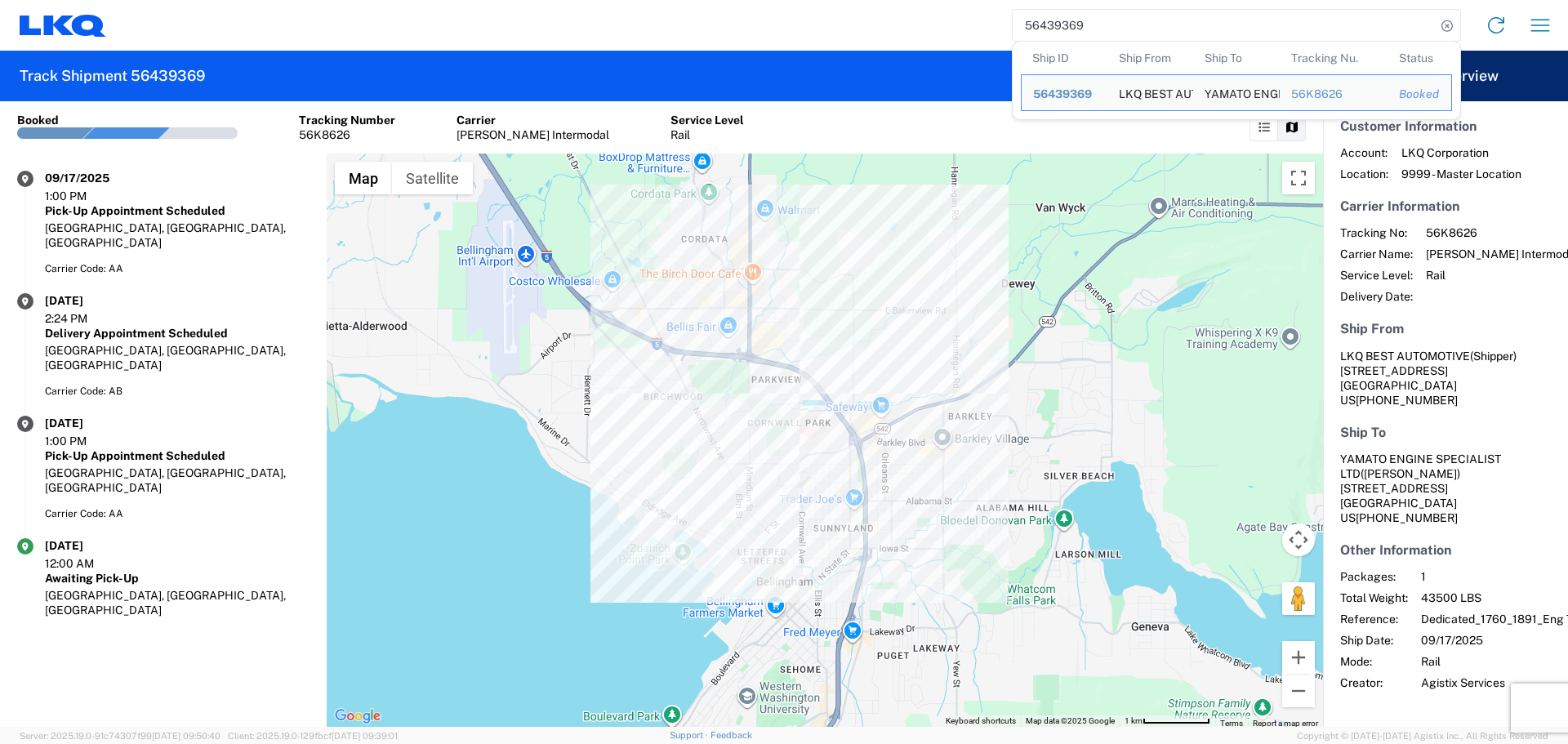
click at [1060, 29] on input "56439369" at bounding box center [1224, 24] width 423 height 31
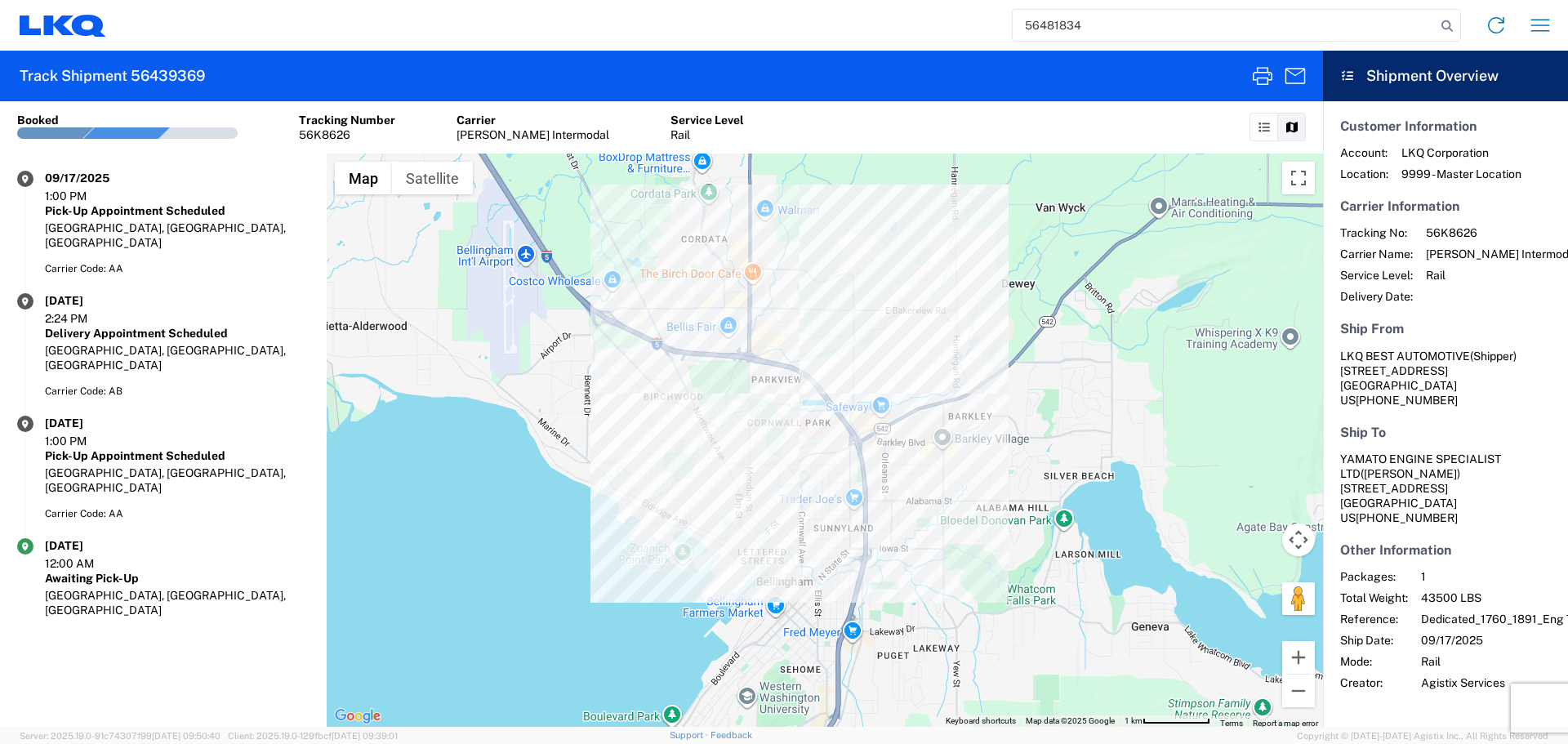
type input "56481834"
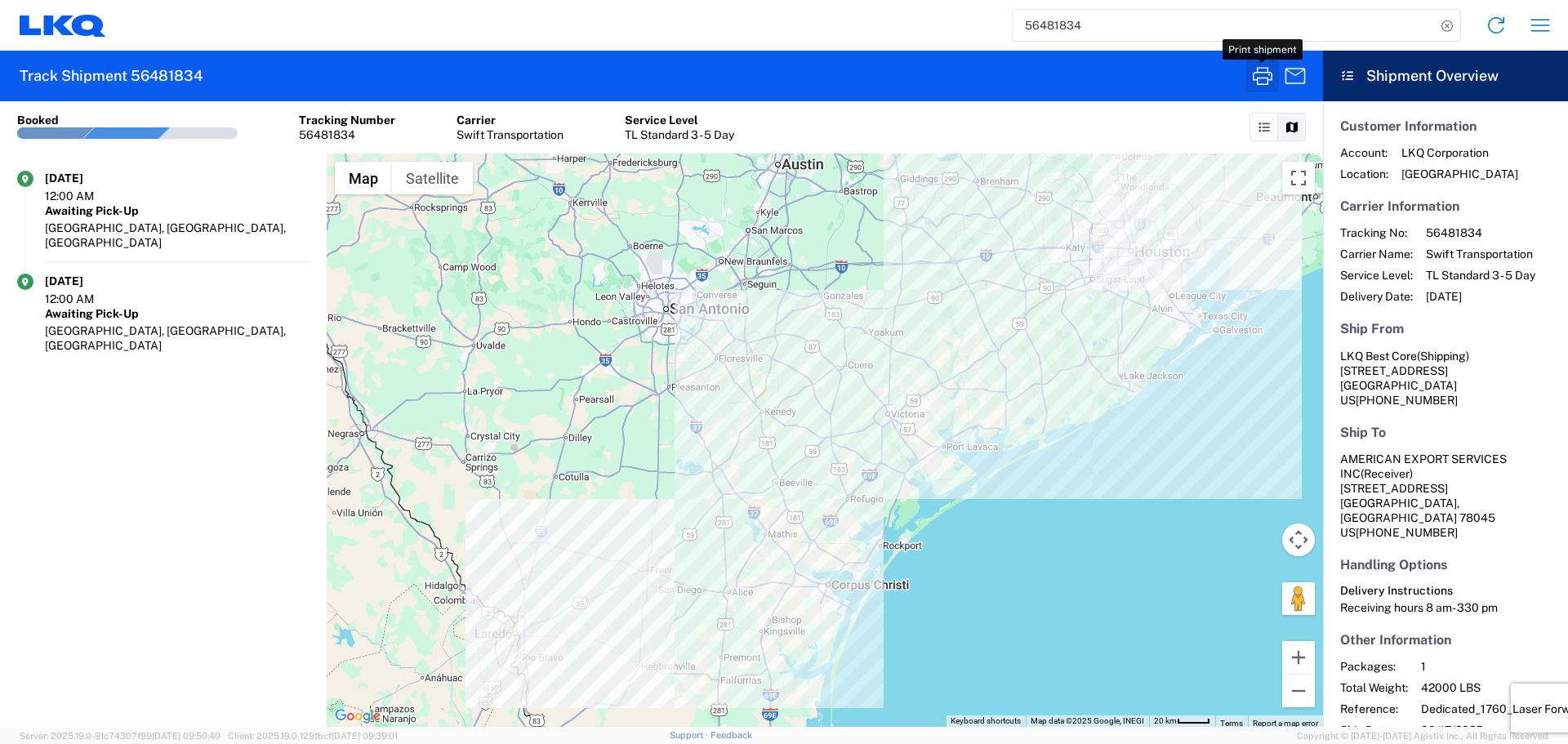
click at [1251, 67] on icon "button" at bounding box center [1263, 76] width 26 height 26
